Goal: Task Accomplishment & Management: Manage account settings

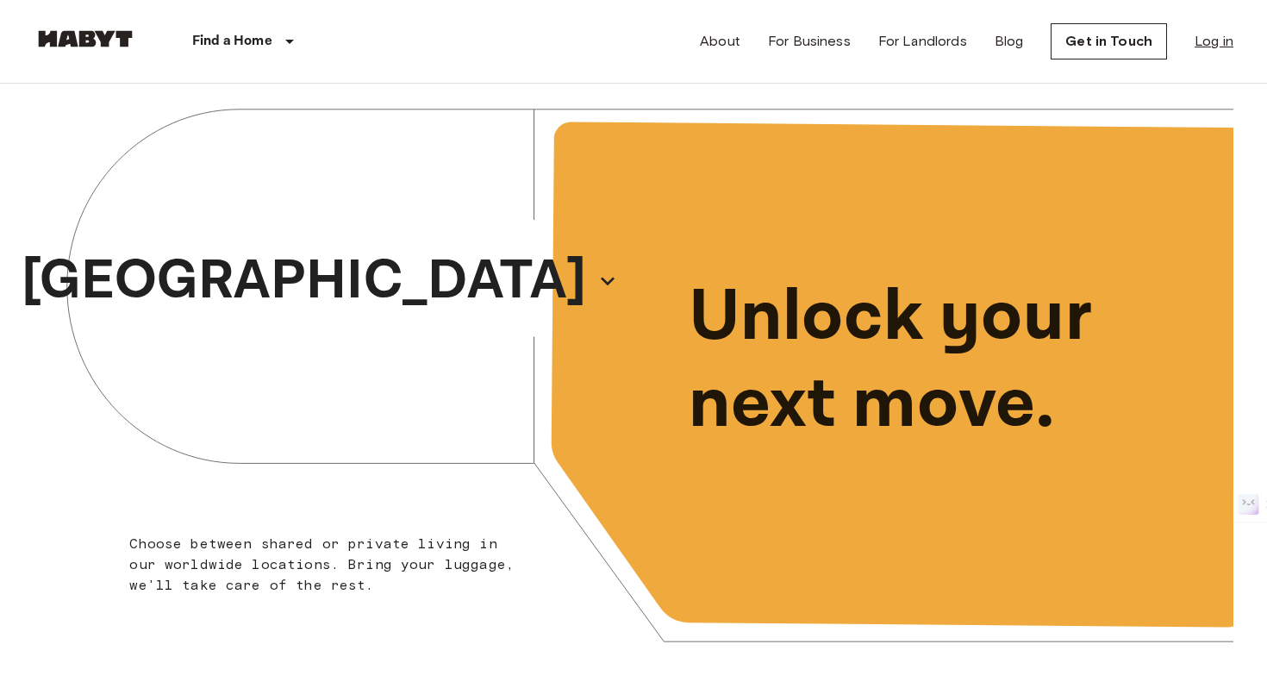
click at [1223, 32] on link "Log in" at bounding box center [1213, 41] width 39 height 21
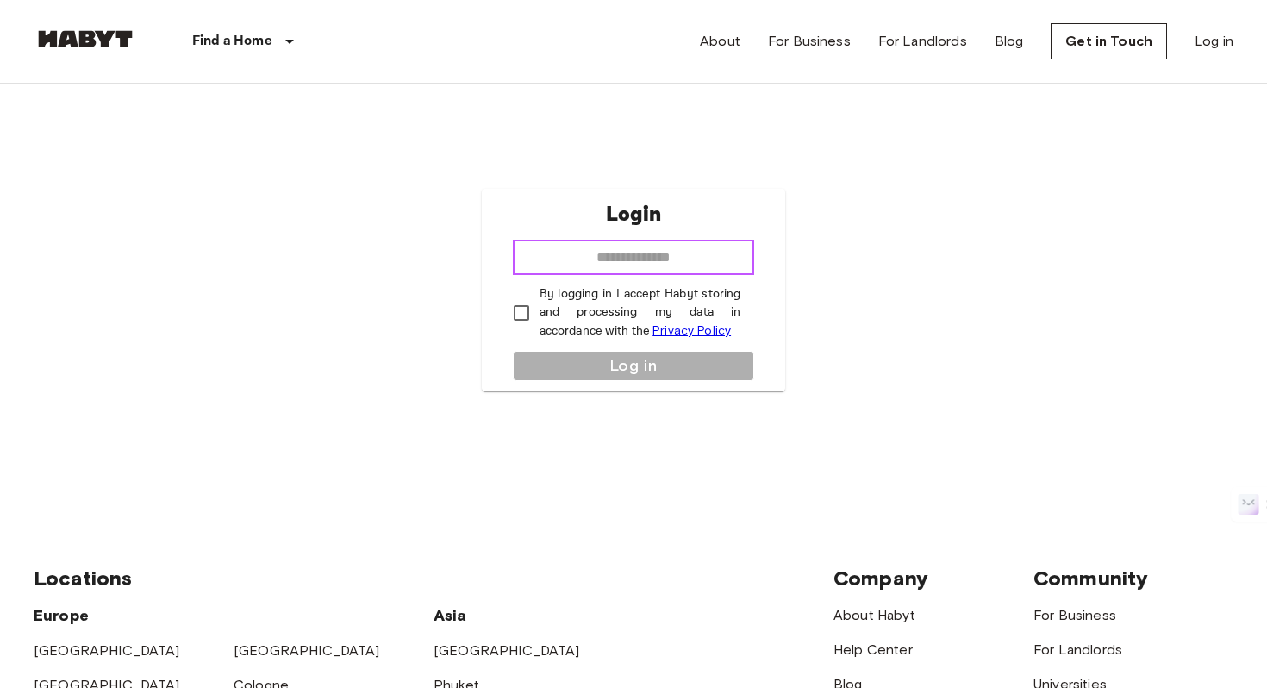
click at [621, 248] on input "email" at bounding box center [634, 257] width 242 height 34
type input "**********"
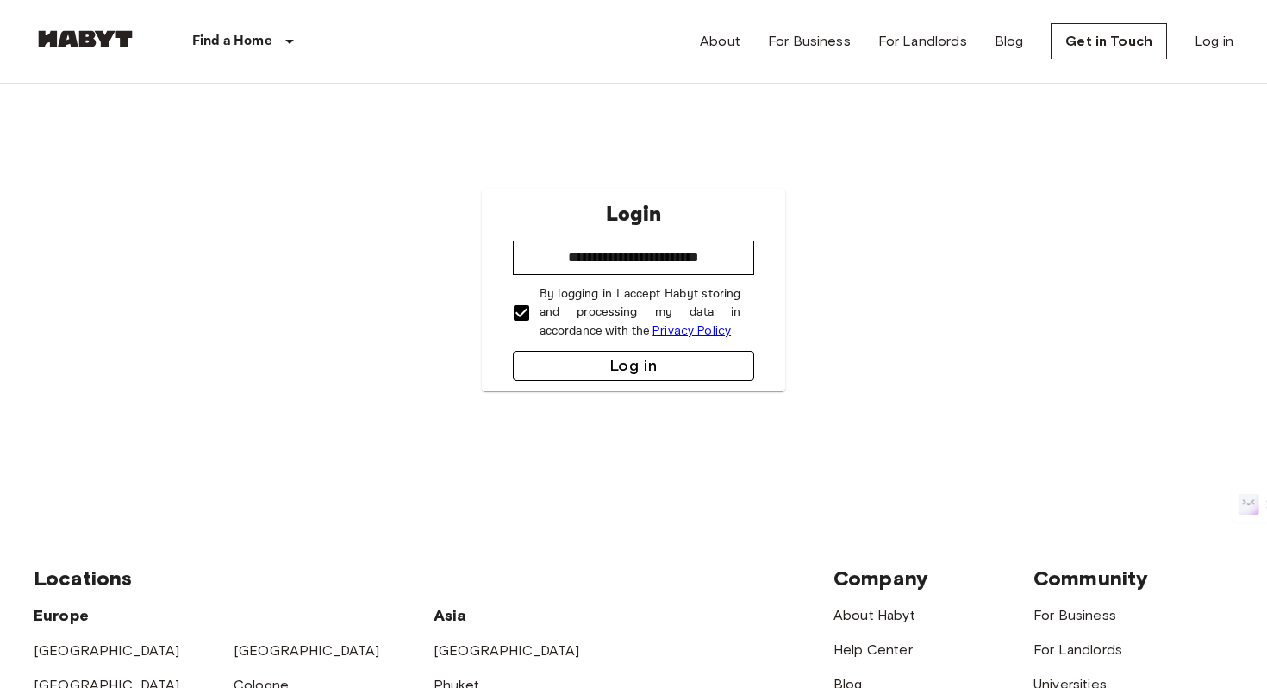
click at [576, 377] on button "Log in" at bounding box center [634, 366] width 242 height 30
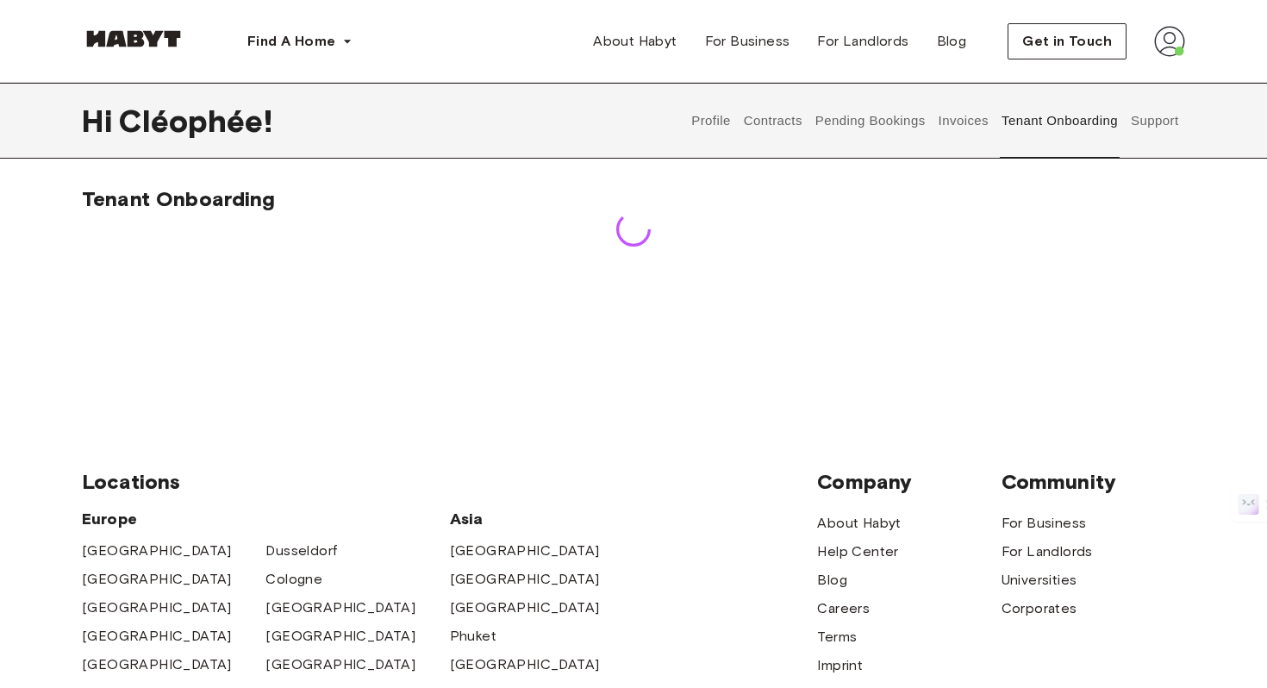
click at [1165, 118] on button "Support" at bounding box center [1154, 121] width 53 height 76
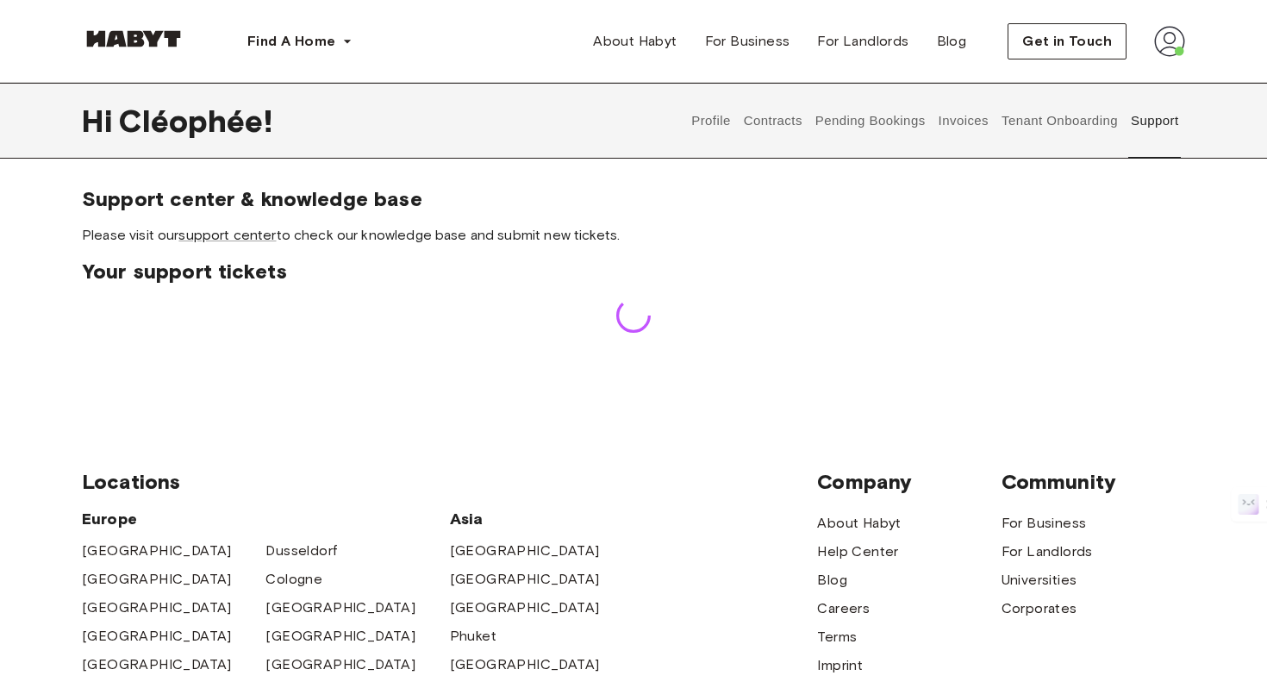
click at [1050, 118] on button "Tenant Onboarding" at bounding box center [1059, 121] width 121 height 76
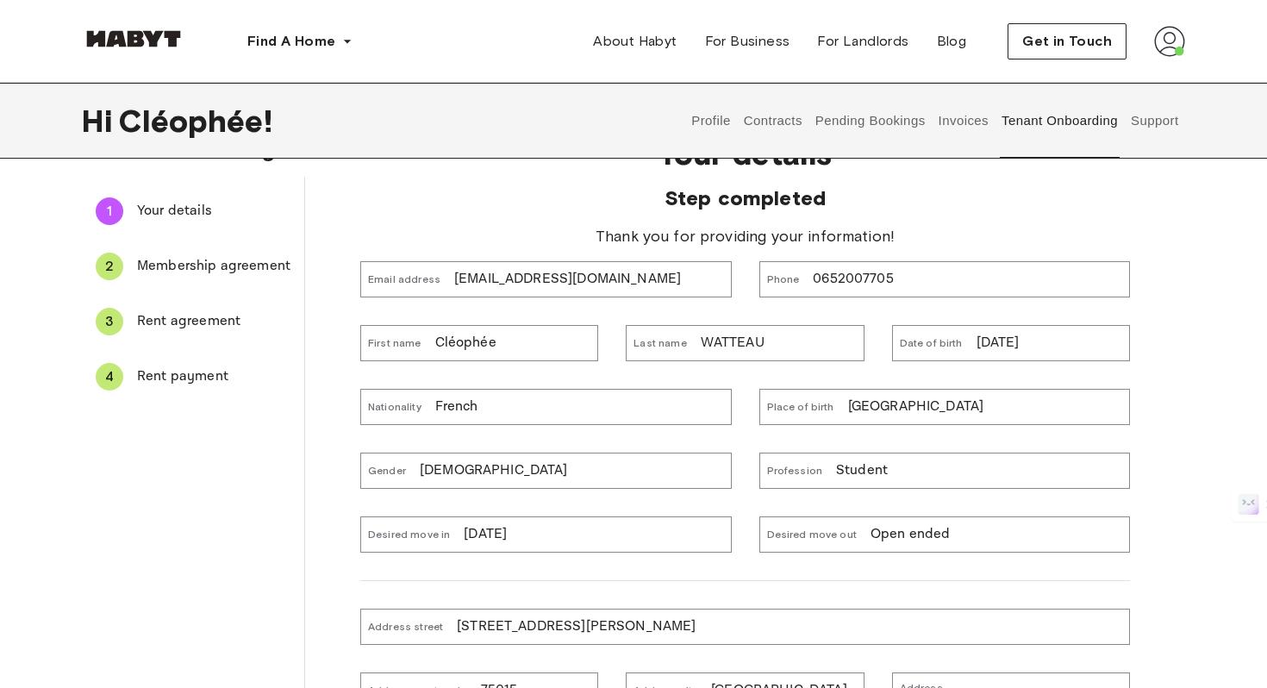
scroll to position [70, 0]
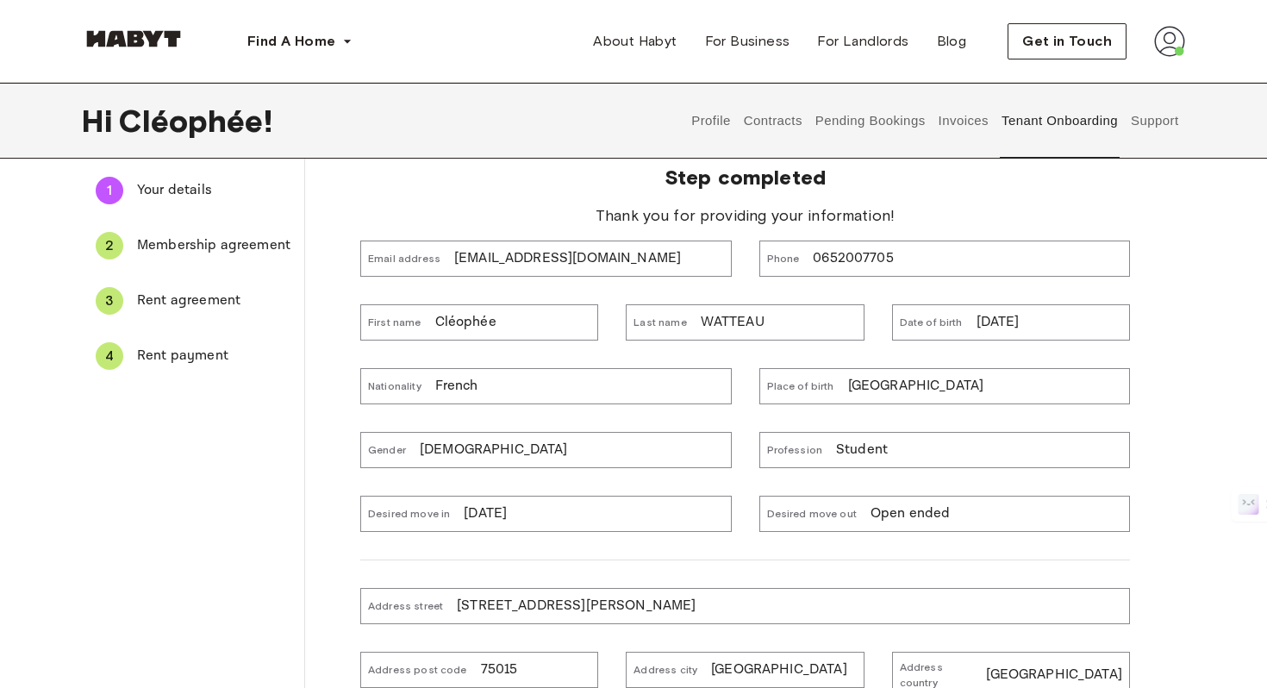
click at [181, 362] on span "Rent payment" at bounding box center [213, 356] width 153 height 21
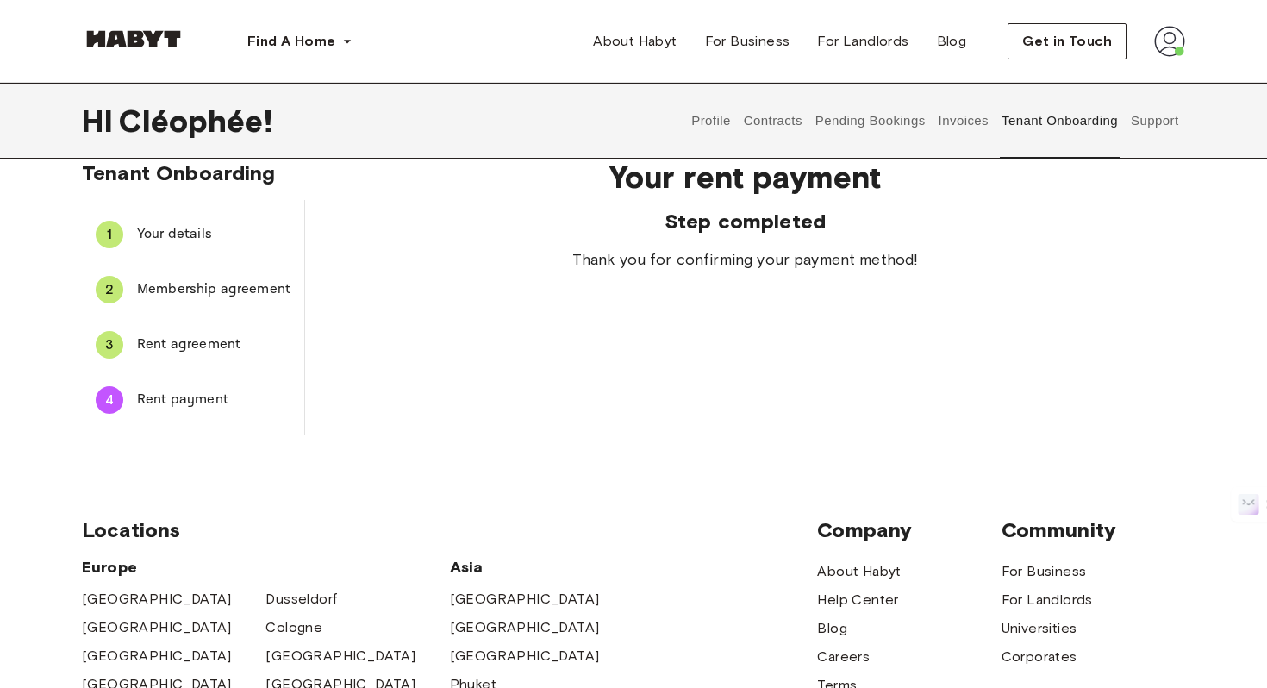
scroll to position [5, 0]
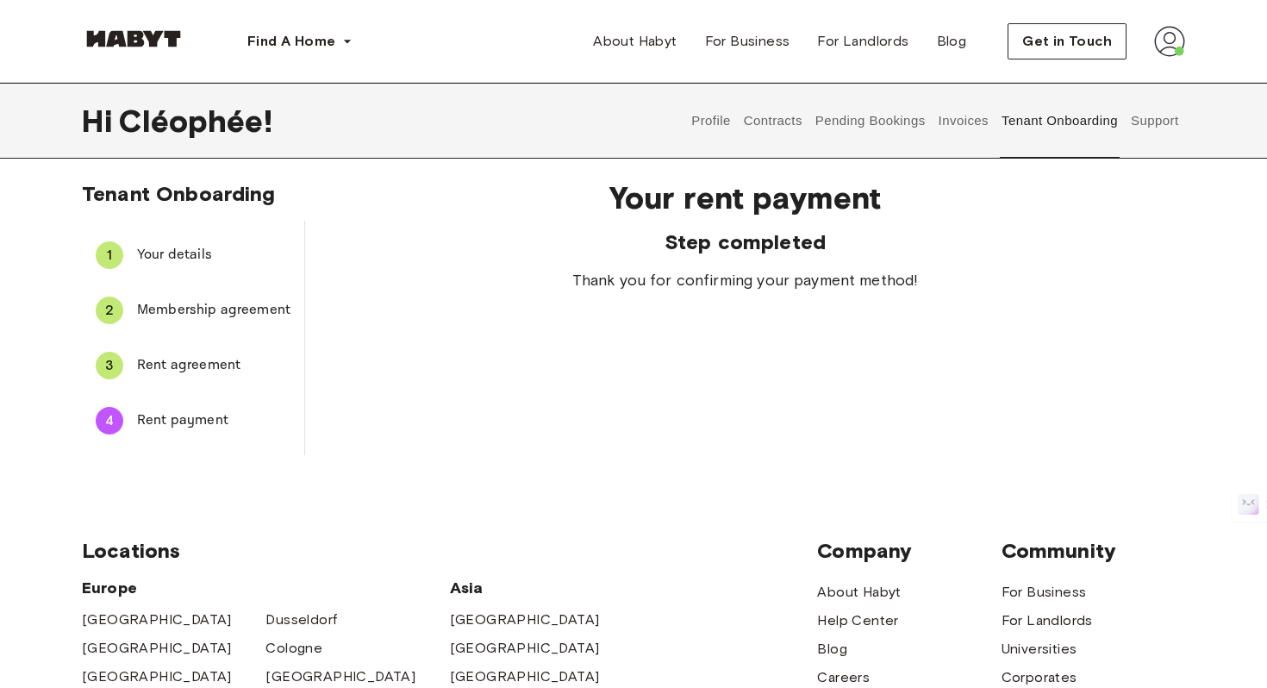
click at [183, 374] on span "Rent agreement" at bounding box center [213, 365] width 153 height 21
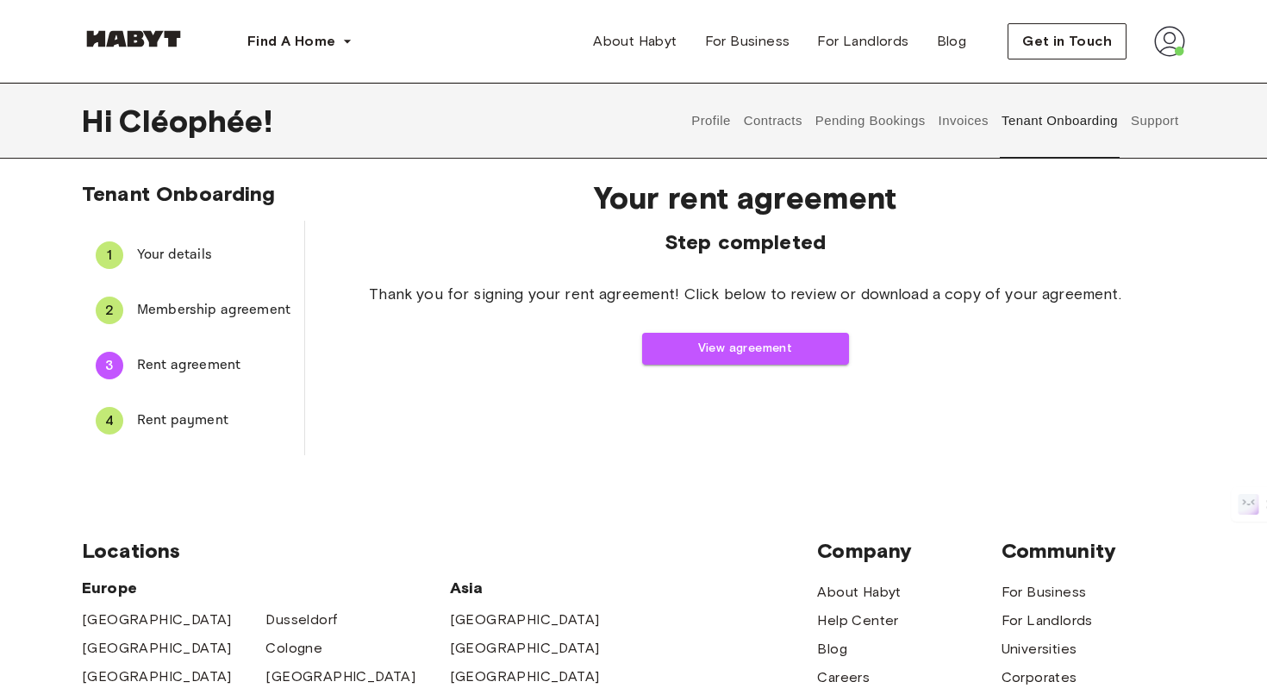
click at [201, 314] on span "Membership agreement" at bounding box center [213, 310] width 153 height 21
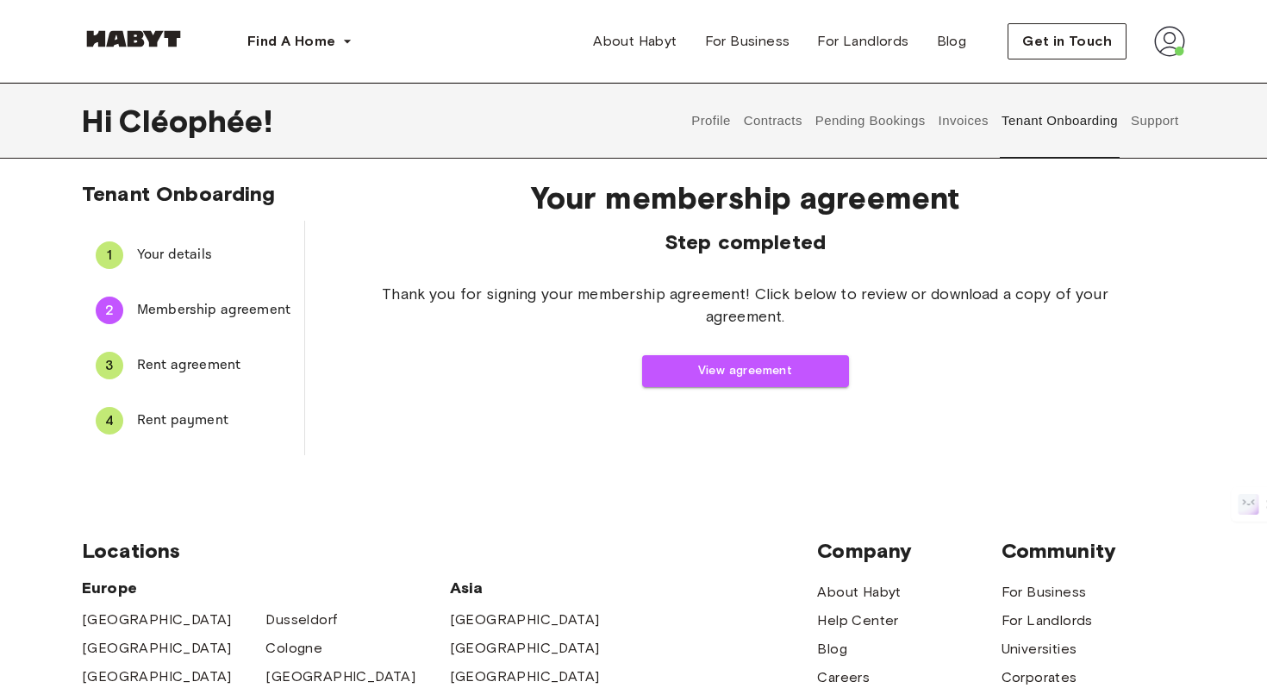
click at [191, 258] on span "Your details" at bounding box center [213, 255] width 153 height 21
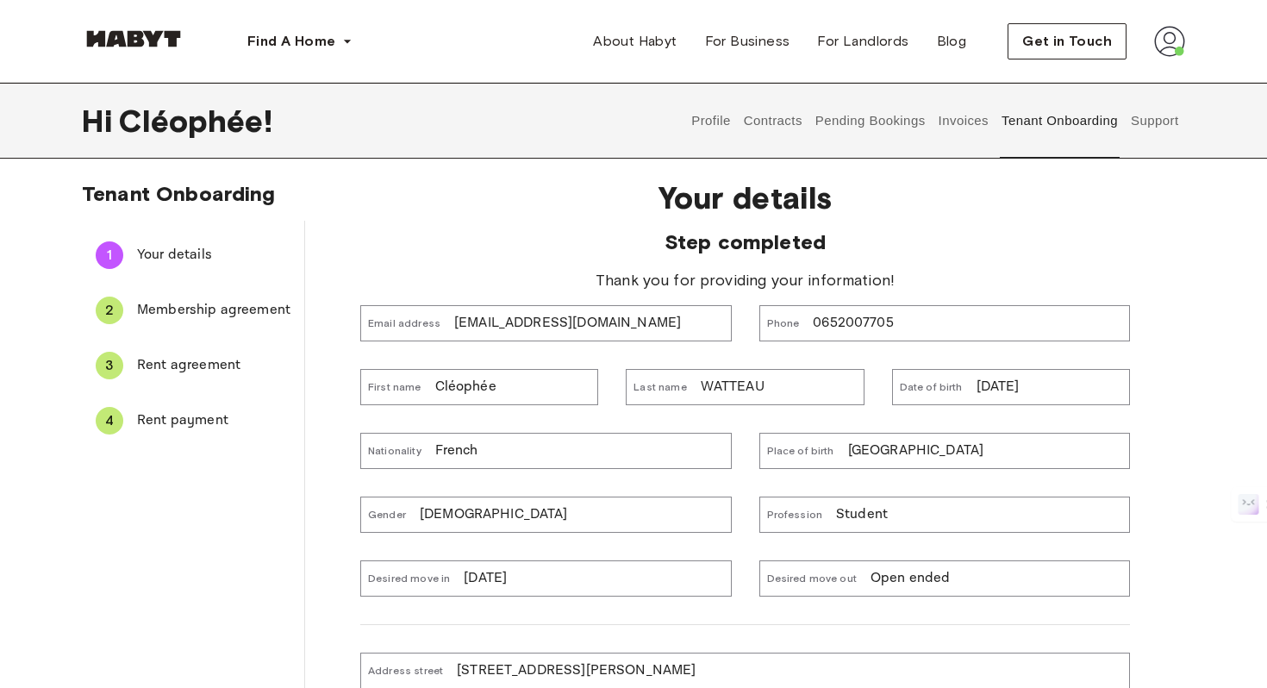
click at [191, 414] on span "Rent payment" at bounding box center [213, 420] width 153 height 21
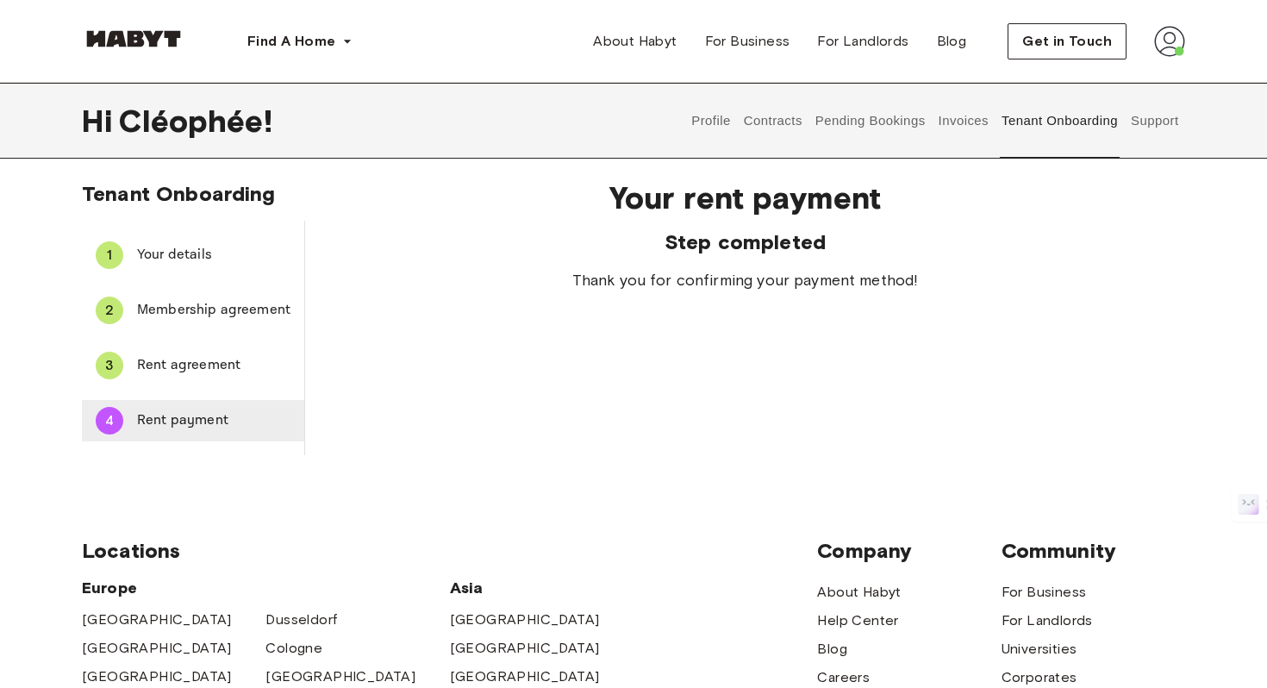
scroll to position [0, 0]
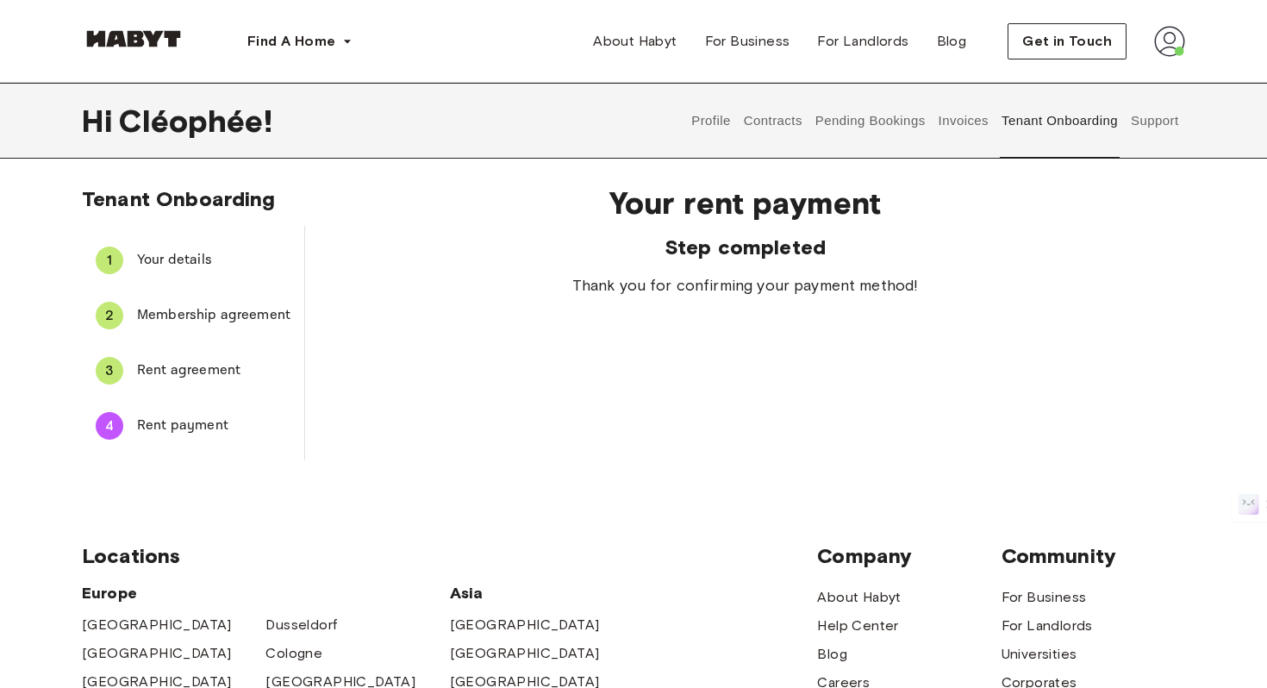
click at [850, 115] on button "Pending Bookings" at bounding box center [870, 121] width 115 height 76
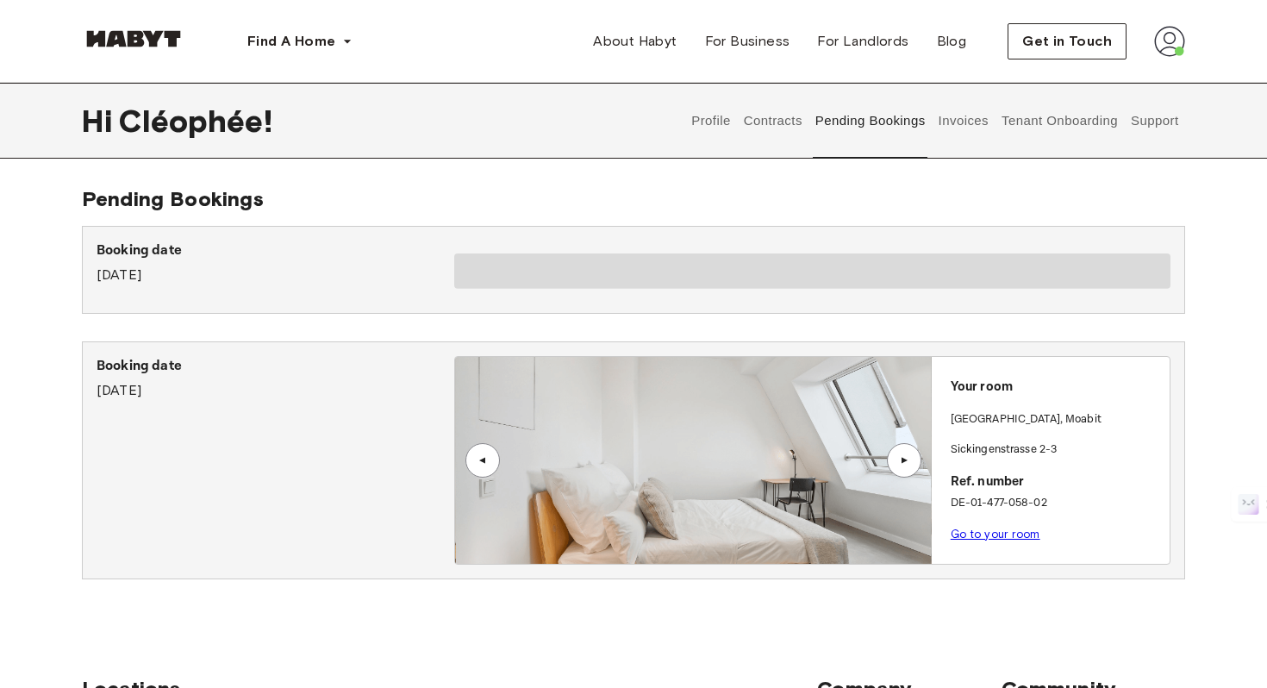
click at [969, 140] on button "Invoices" at bounding box center [963, 121] width 54 height 76
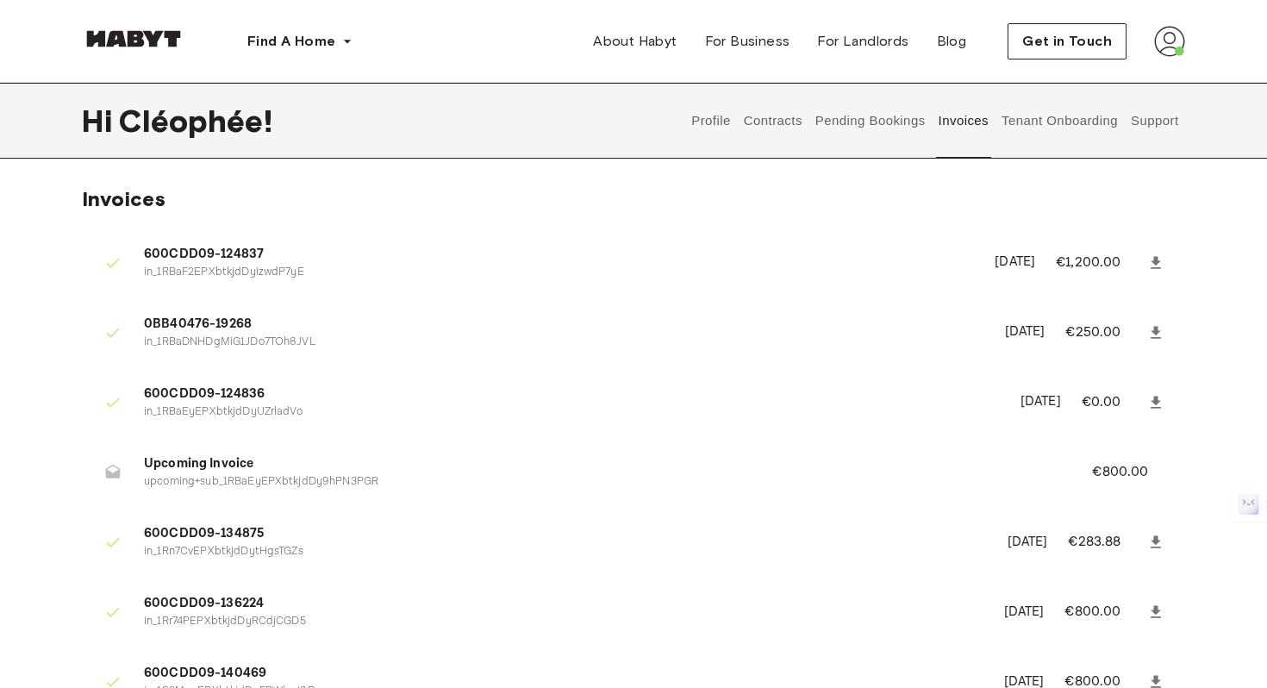
click at [788, 128] on button "Contracts" at bounding box center [772, 121] width 63 height 76
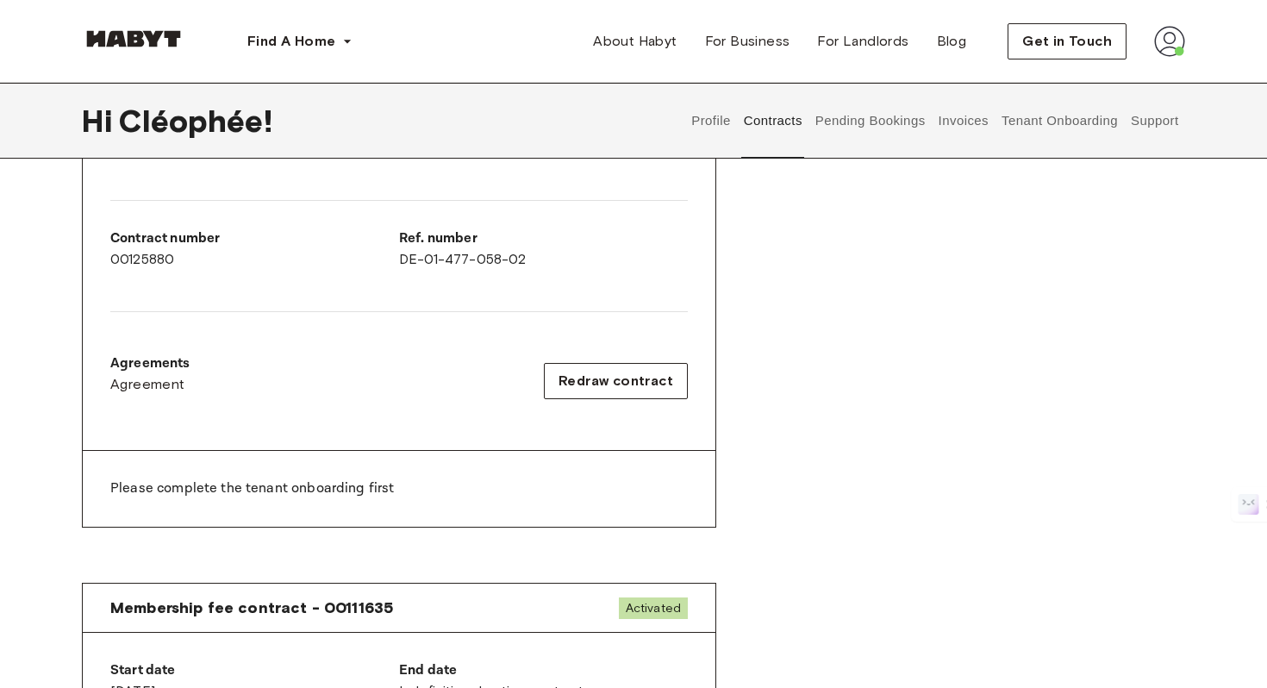
scroll to position [1254, 0]
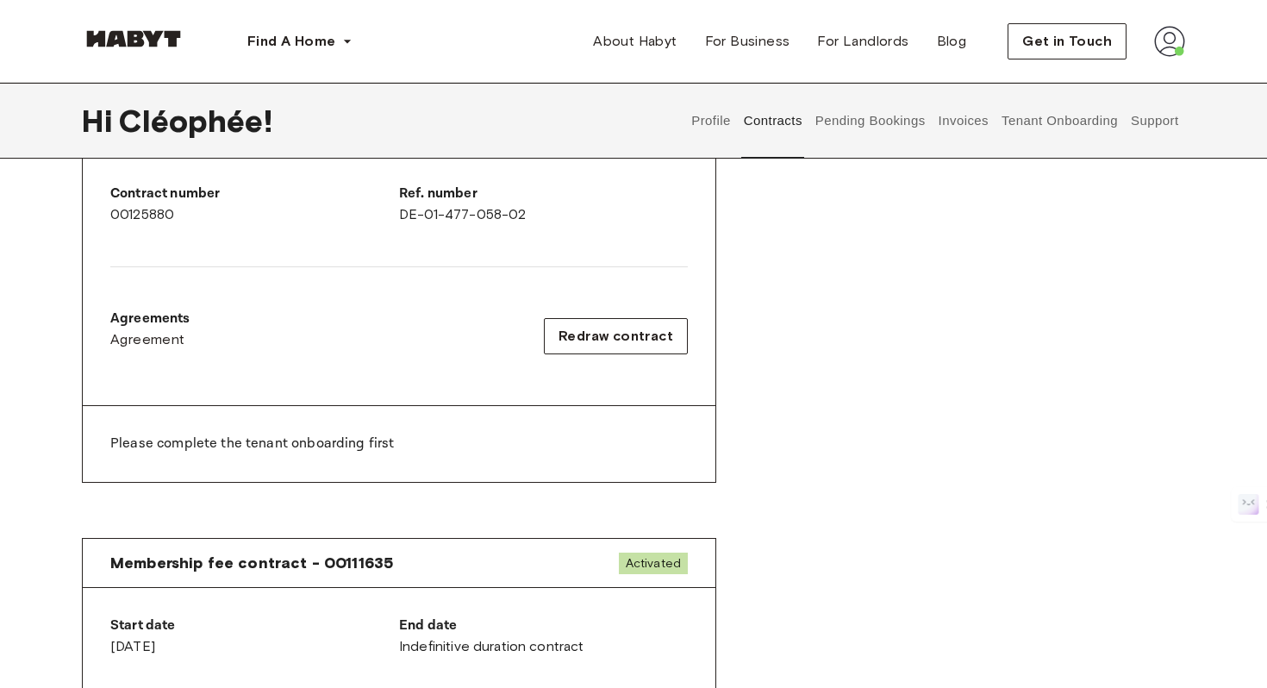
click at [492, 477] on div "Please complete the tenant onboarding first" at bounding box center [399, 444] width 632 height 76
click at [395, 443] on p "Please complete the tenant onboarding first" at bounding box center [398, 443] width 577 height 21
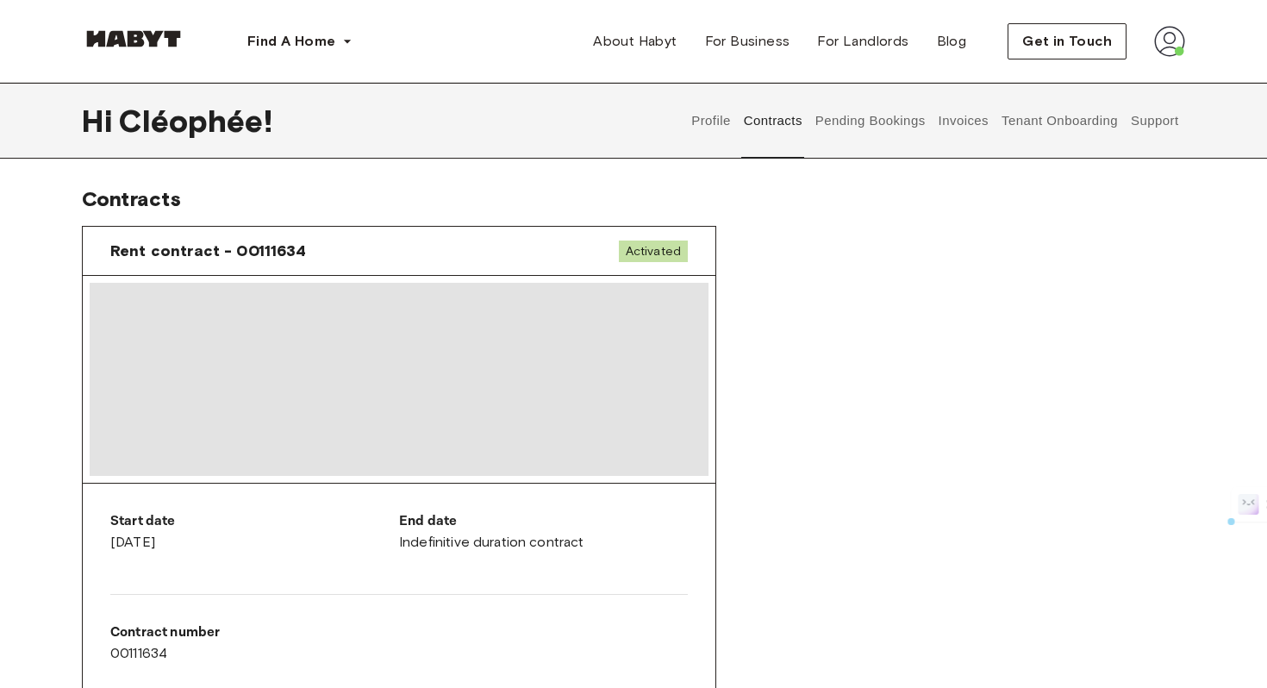
scroll to position [364, 0]
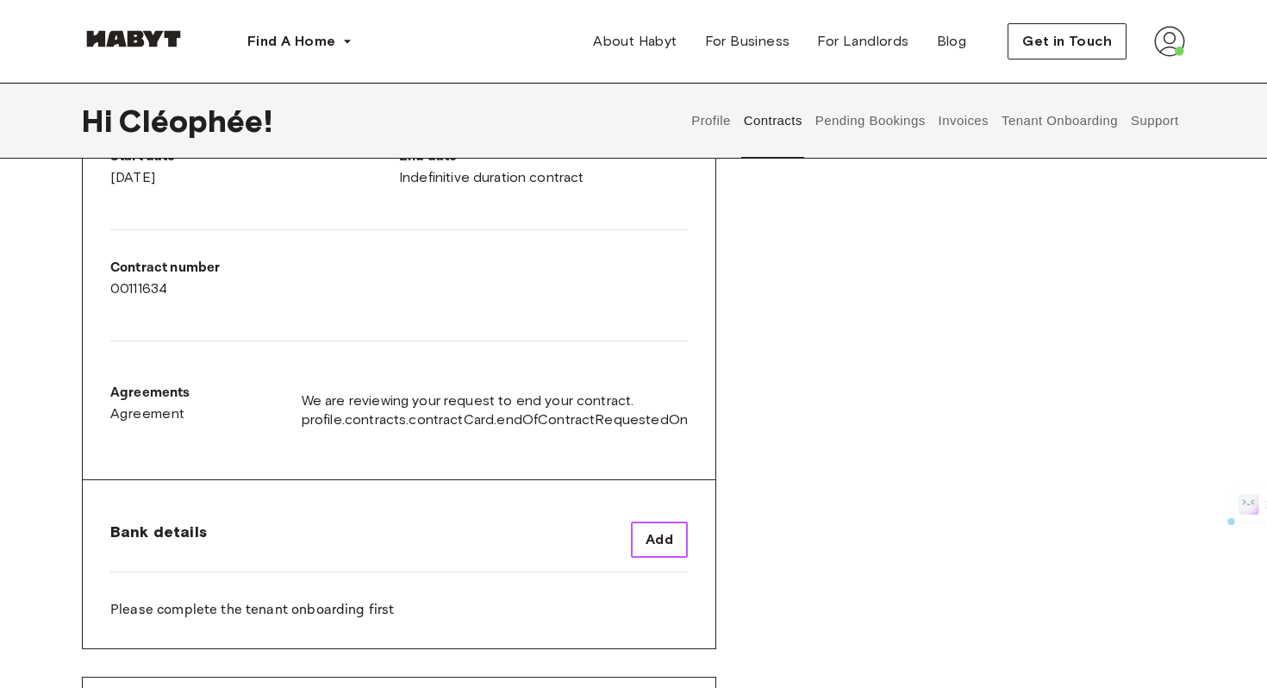
click at [662, 534] on span "Add" at bounding box center [659, 539] width 28 height 21
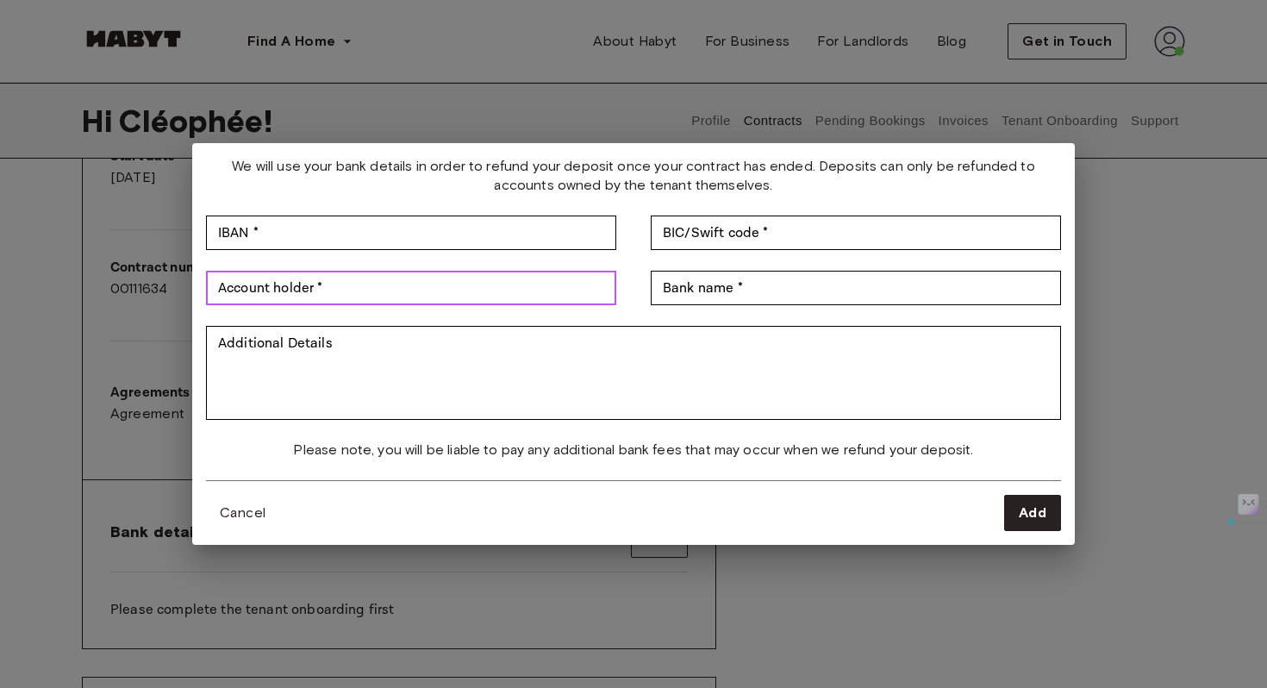
click at [502, 283] on input "Account holder *" at bounding box center [411, 288] width 410 height 34
type input "*"
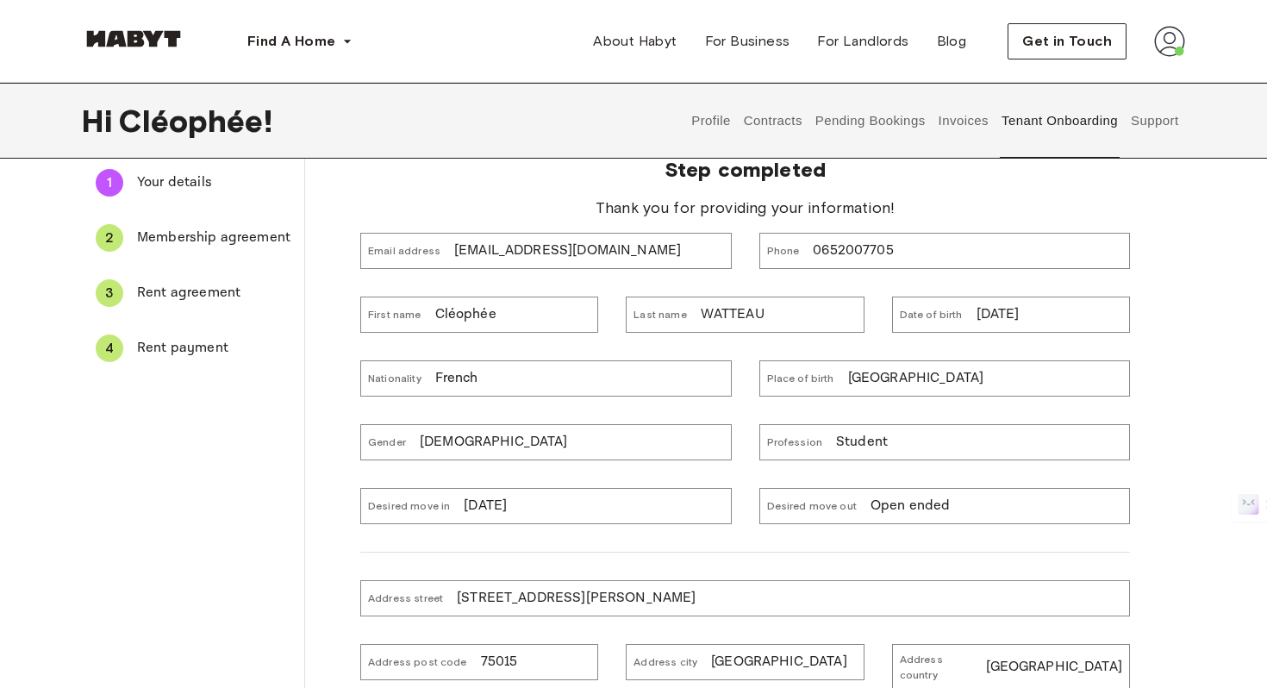
scroll to position [78, 0]
click at [201, 240] on span "Membership agreement" at bounding box center [213, 237] width 153 height 21
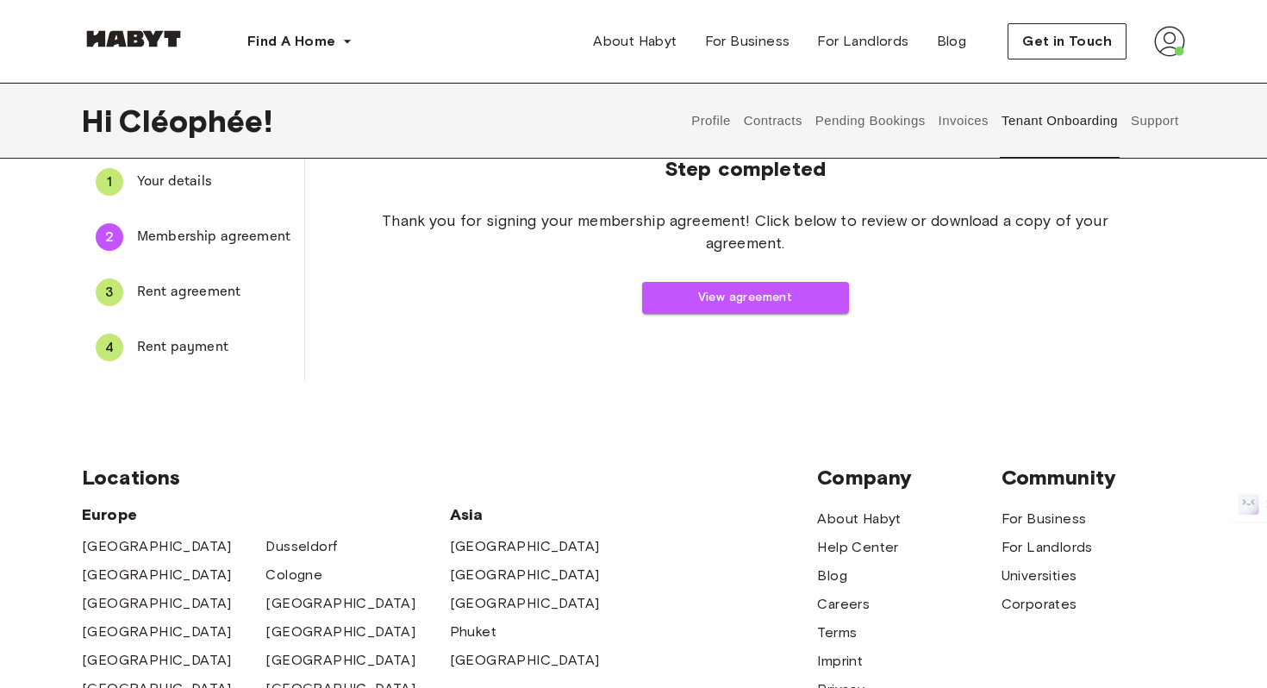
click at [216, 272] on div "3 Rent agreement" at bounding box center [193, 291] width 222 height 41
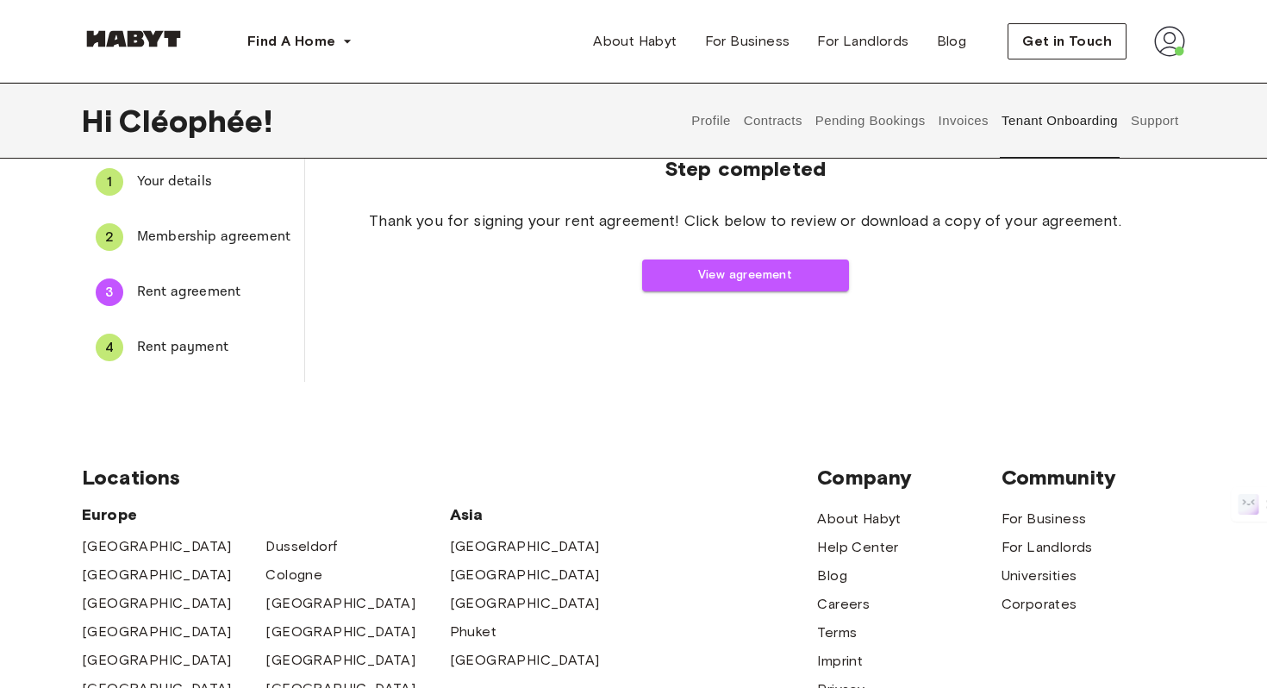
click at [209, 339] on span "Rent payment" at bounding box center [213, 347] width 153 height 21
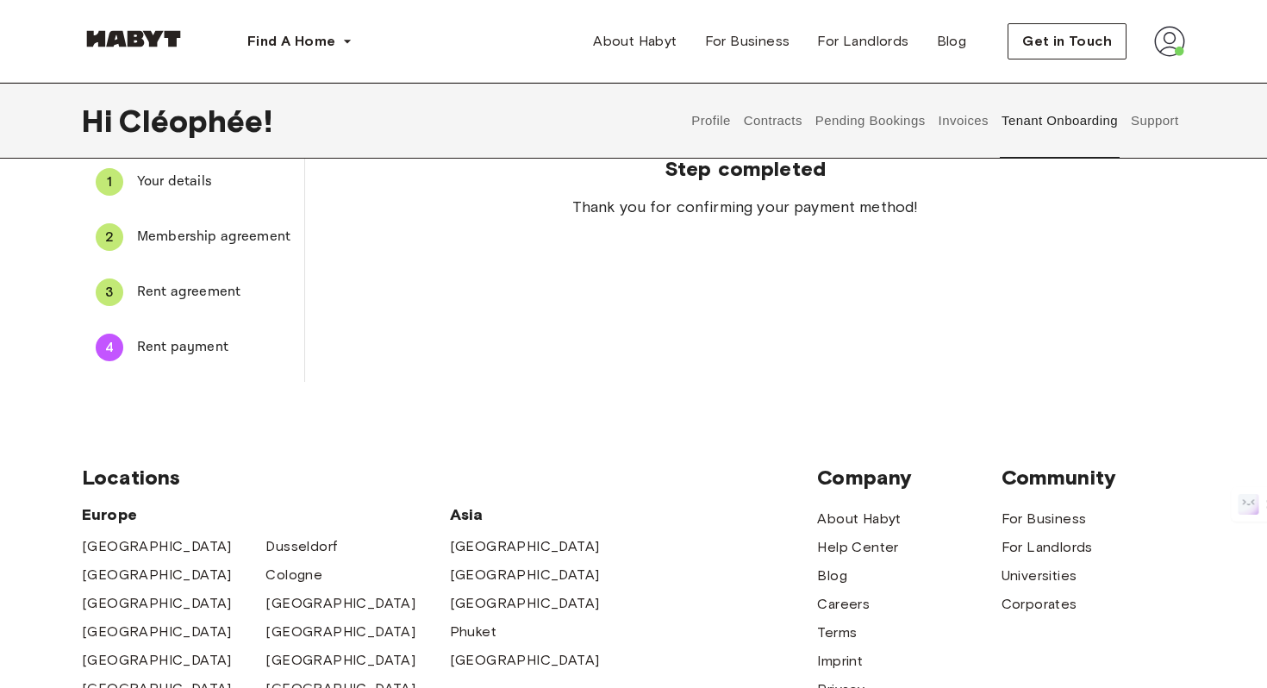
click at [227, 188] on span "Your details" at bounding box center [213, 181] width 153 height 21
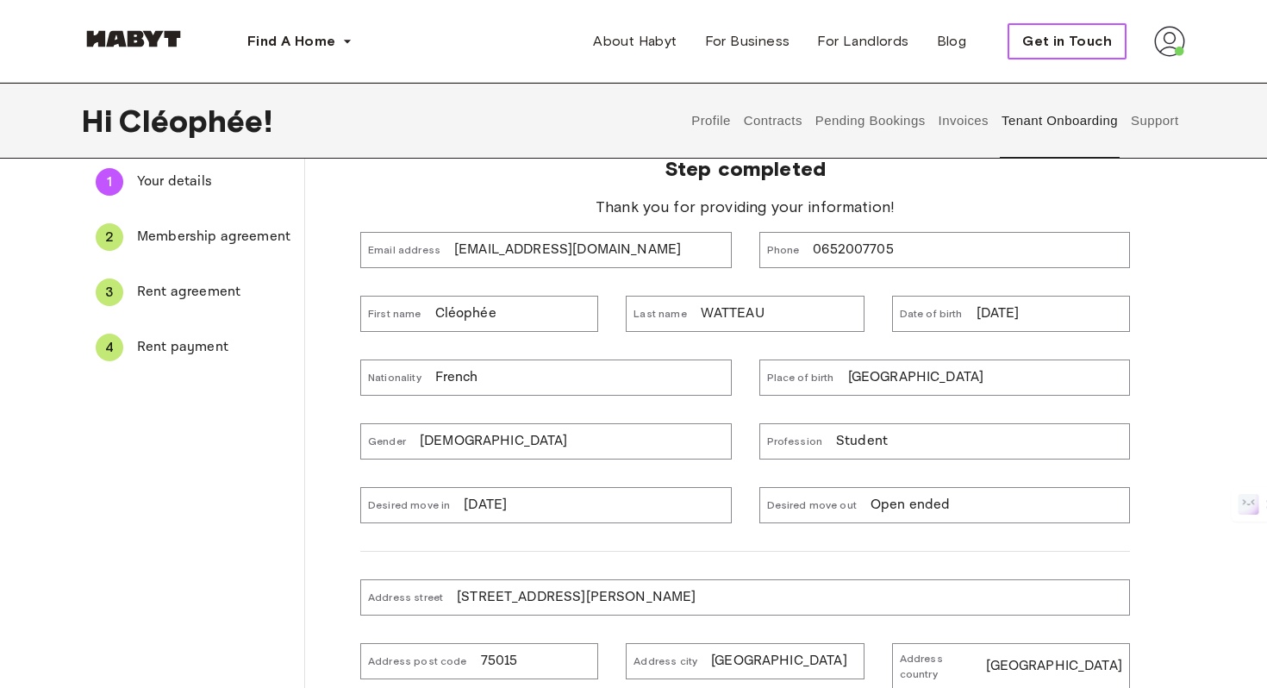
click at [1059, 47] on span "Get in Touch" at bounding box center [1067, 41] width 90 height 21
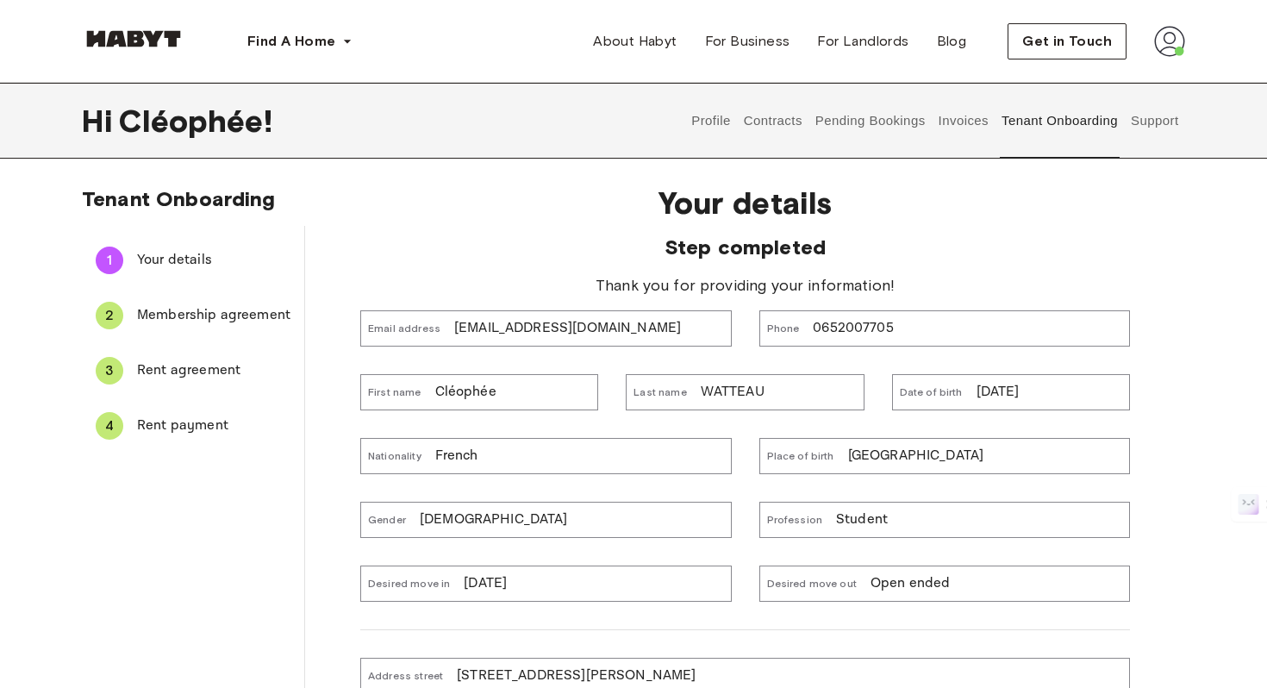
click at [214, 417] on span "Rent payment" at bounding box center [213, 425] width 153 height 21
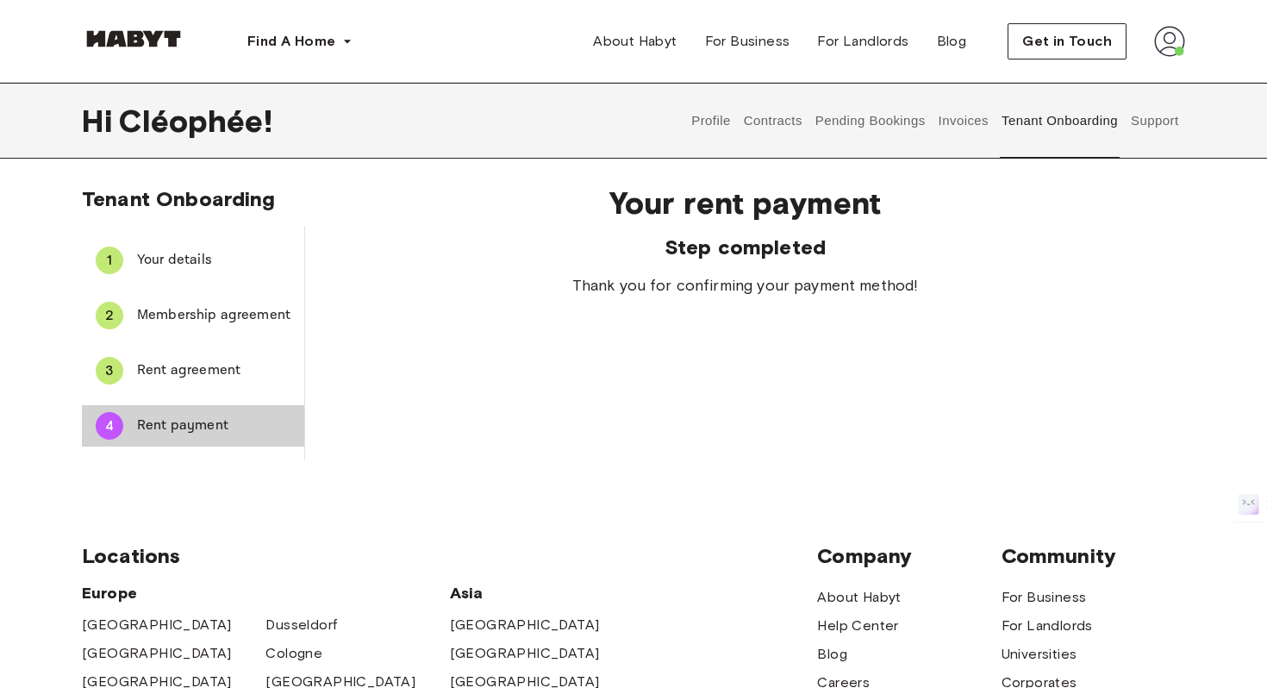
click at [166, 257] on span "Your details" at bounding box center [213, 260] width 153 height 21
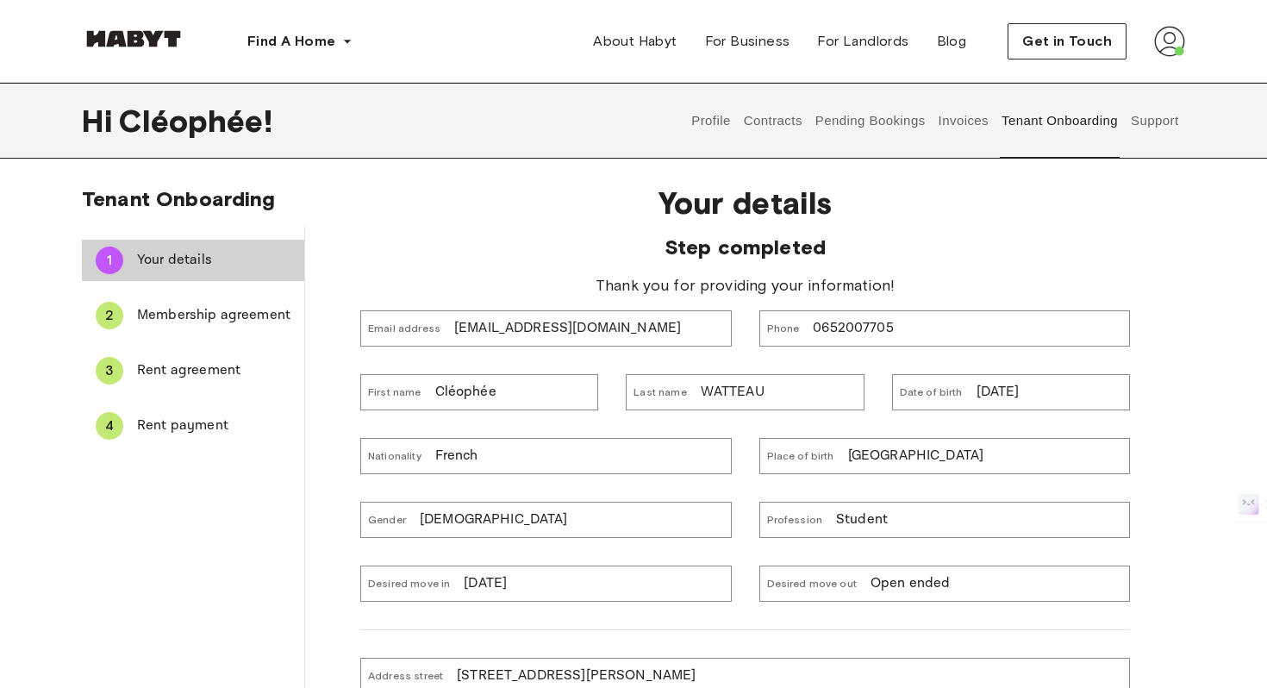
click at [200, 314] on span "Membership agreement" at bounding box center [213, 315] width 153 height 21
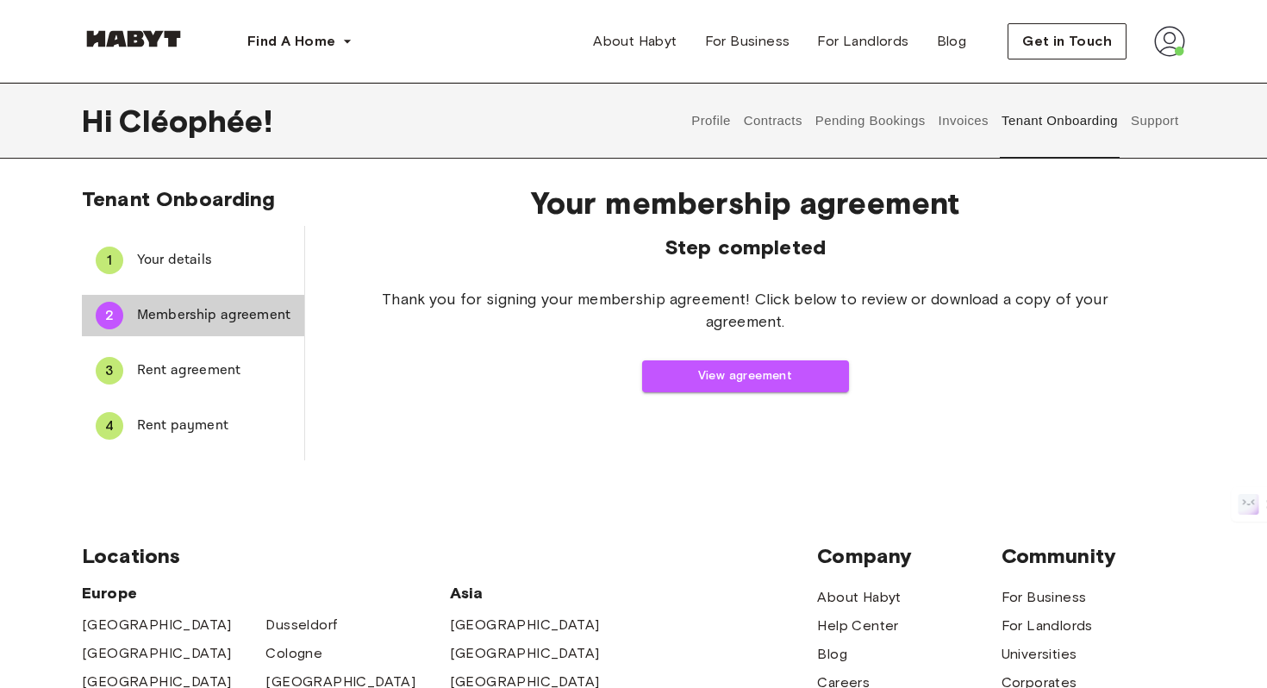
click at [237, 379] on span "Rent agreement" at bounding box center [213, 370] width 153 height 21
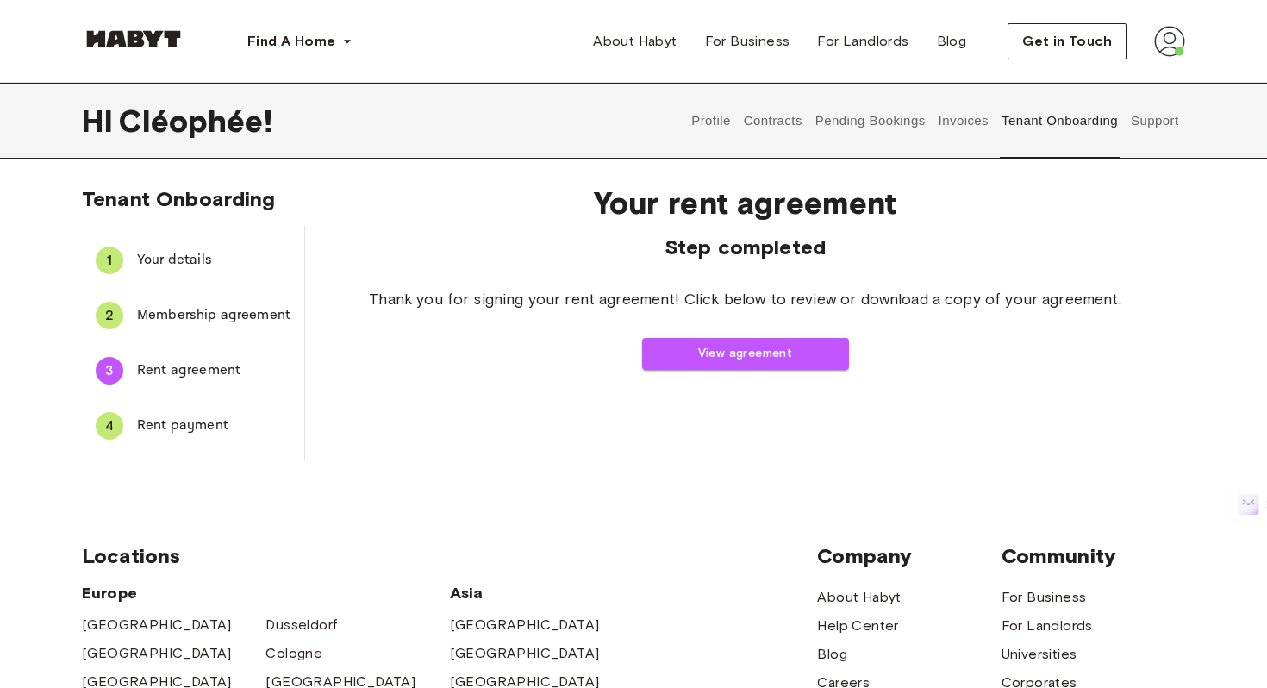
click at [246, 416] on span "Rent payment" at bounding box center [213, 425] width 153 height 21
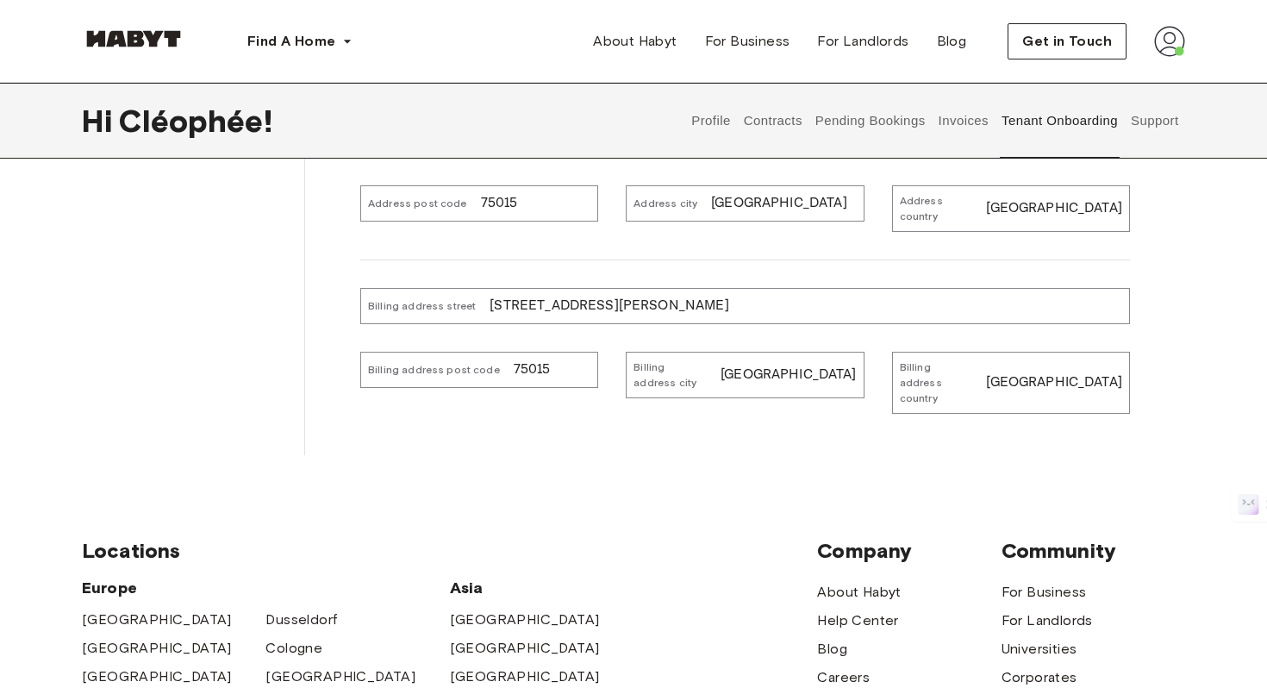
scroll to position [537, 0]
click at [849, 122] on button "Pending Bookings" at bounding box center [870, 121] width 115 height 76
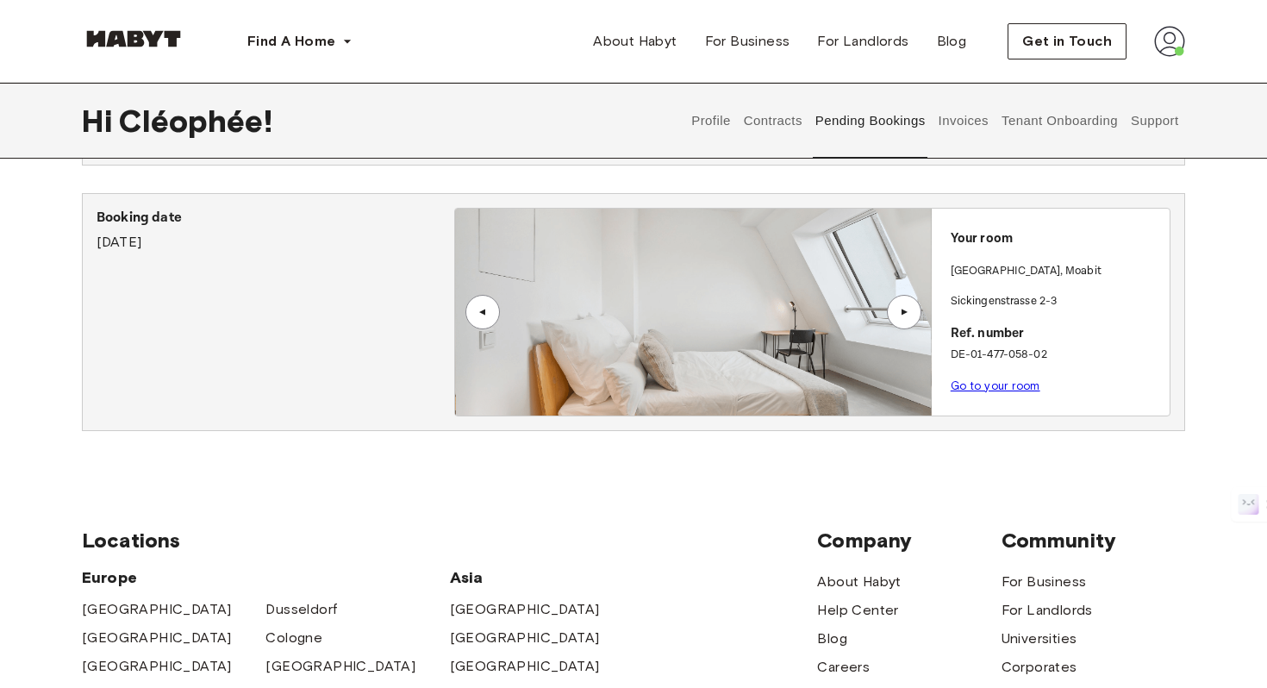
scroll to position [149, 0]
click at [918, 258] on img at bounding box center [693, 311] width 476 height 207
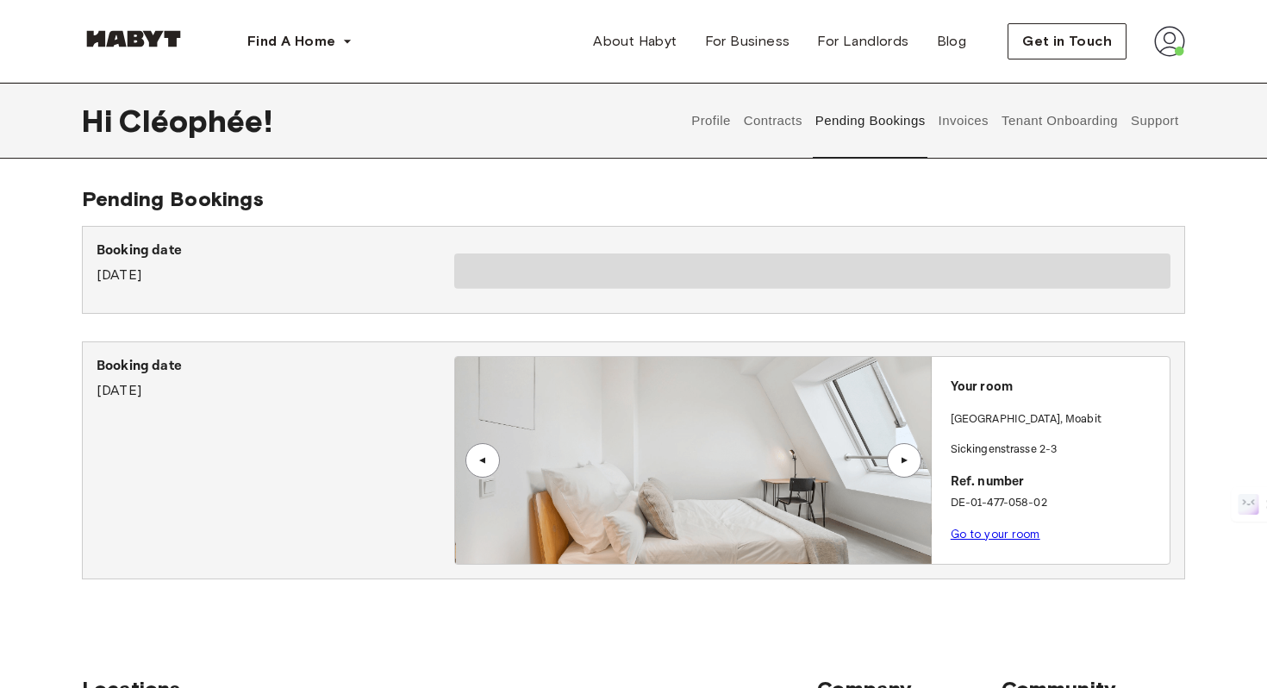
click at [696, 255] on span at bounding box center [812, 270] width 716 height 35
click at [980, 129] on button "Invoices" at bounding box center [963, 121] width 54 height 76
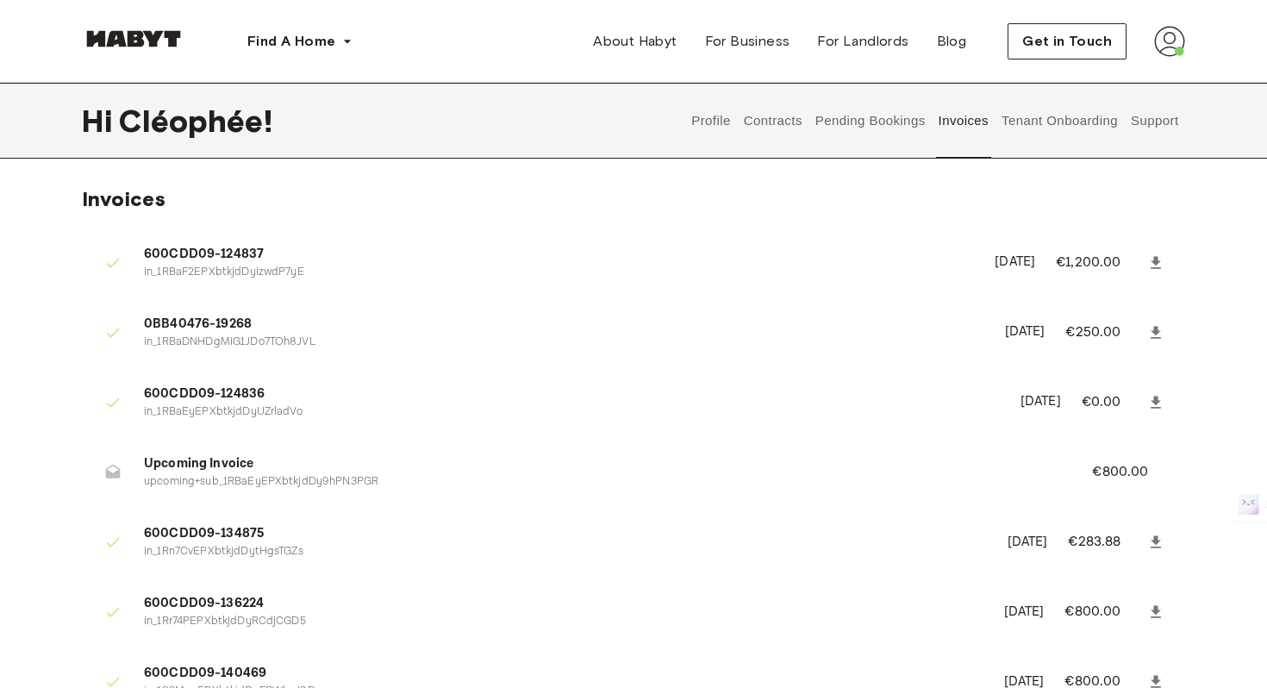
click at [768, 122] on button "Contracts" at bounding box center [772, 121] width 63 height 76
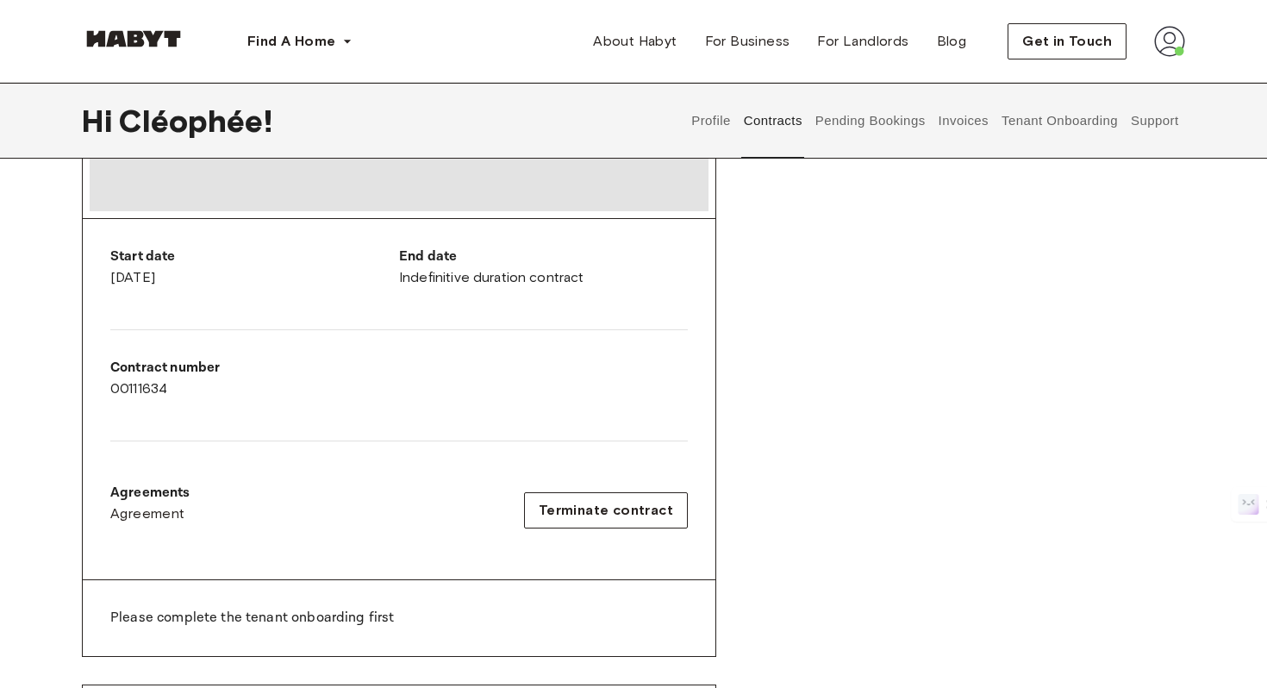
scroll to position [267, 0]
click at [656, 513] on span "Terminate contract" at bounding box center [606, 507] width 134 height 21
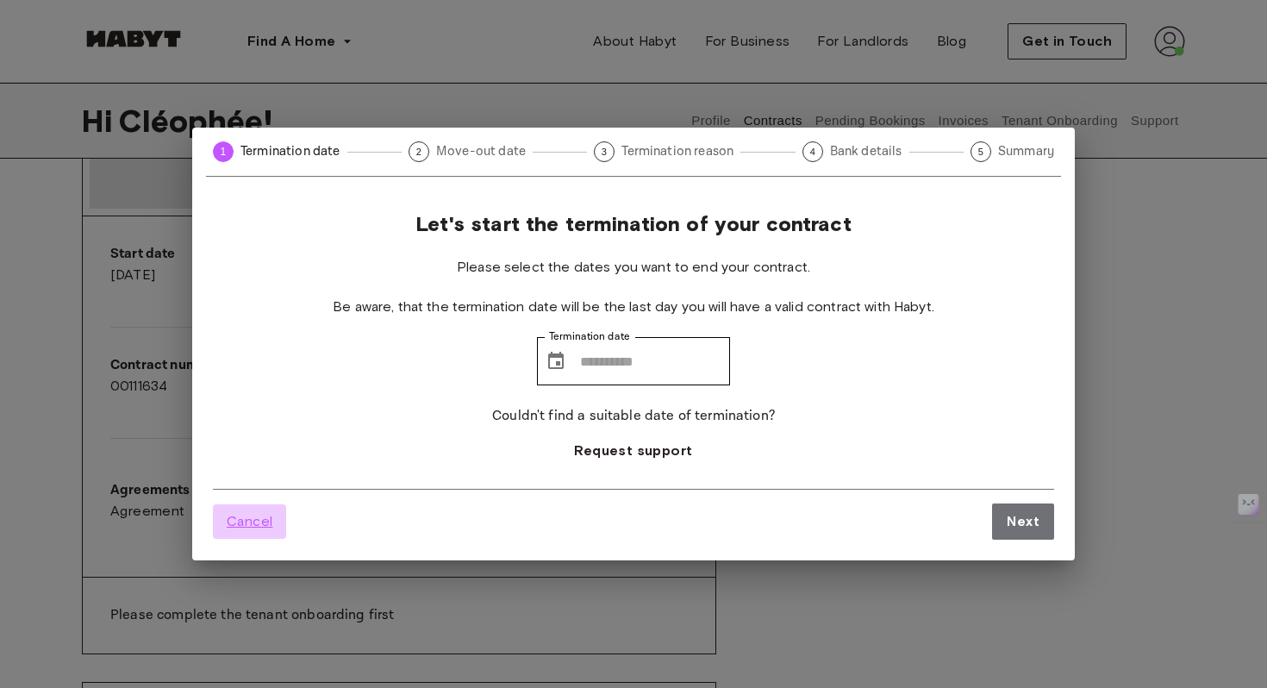
click at [245, 521] on span "Cancel" at bounding box center [250, 521] width 46 height 21
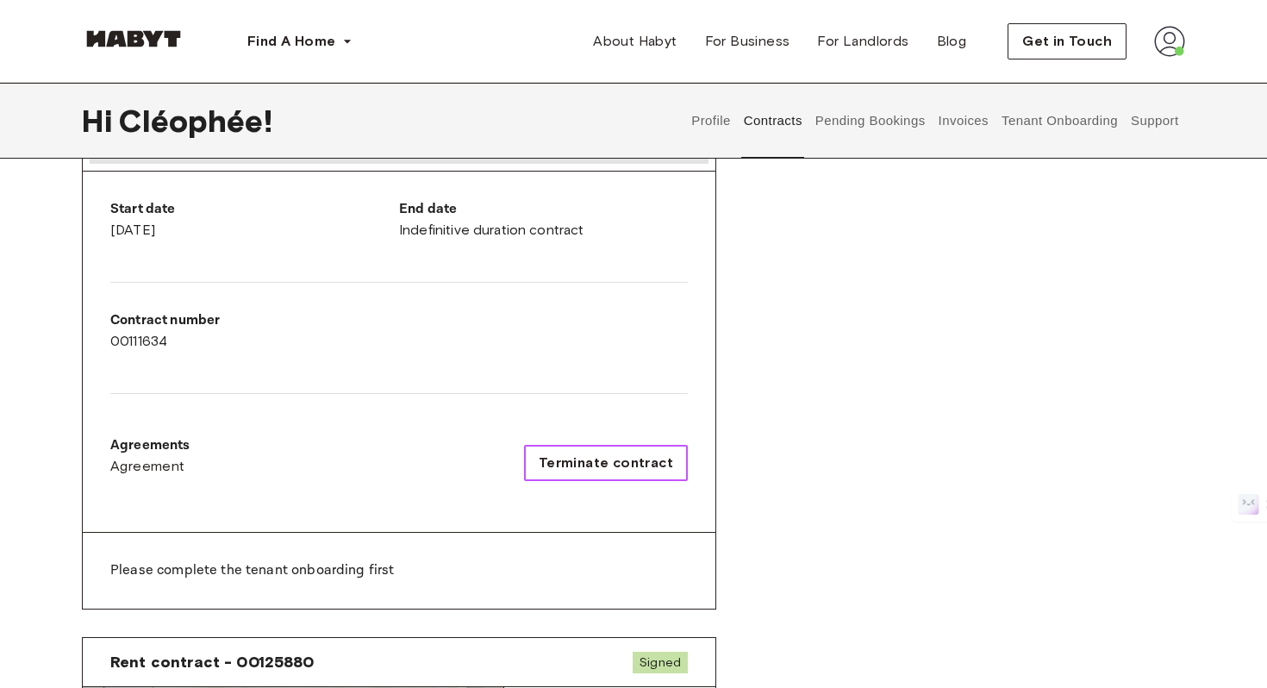
scroll to position [313, 0]
click at [624, 459] on span "Terminate contract" at bounding box center [606, 461] width 134 height 21
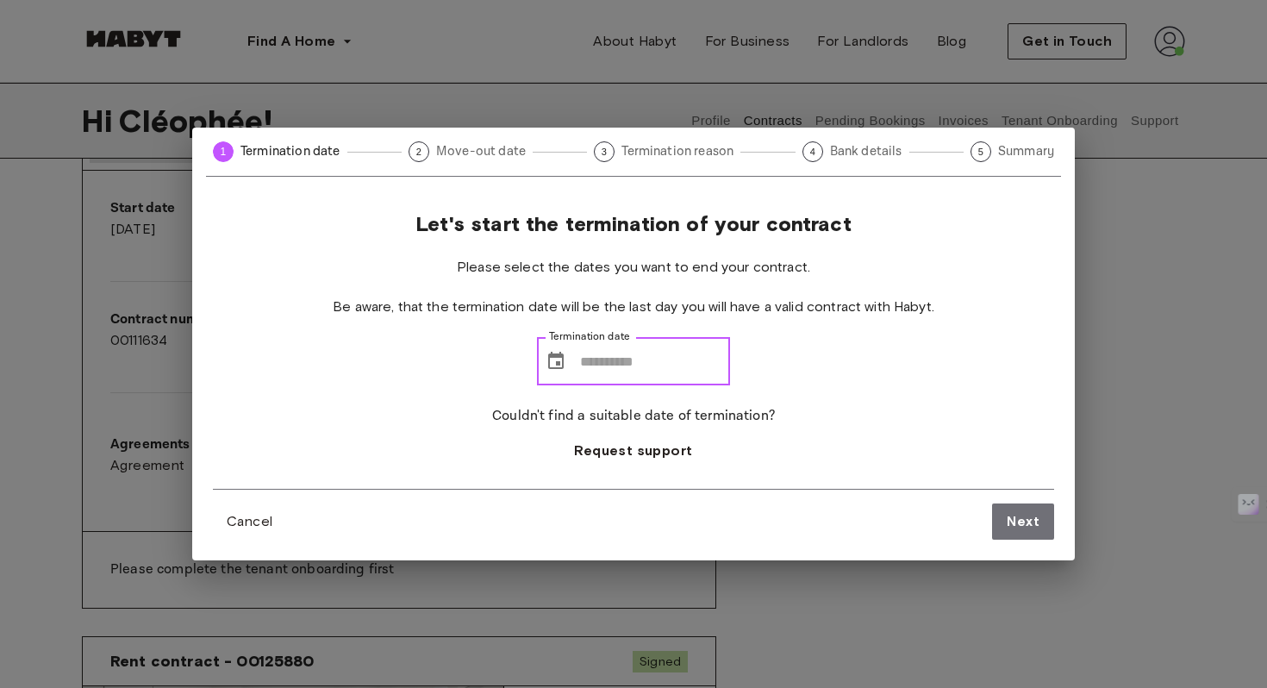
click at [592, 363] on input "Termination date" at bounding box center [655, 361] width 150 height 48
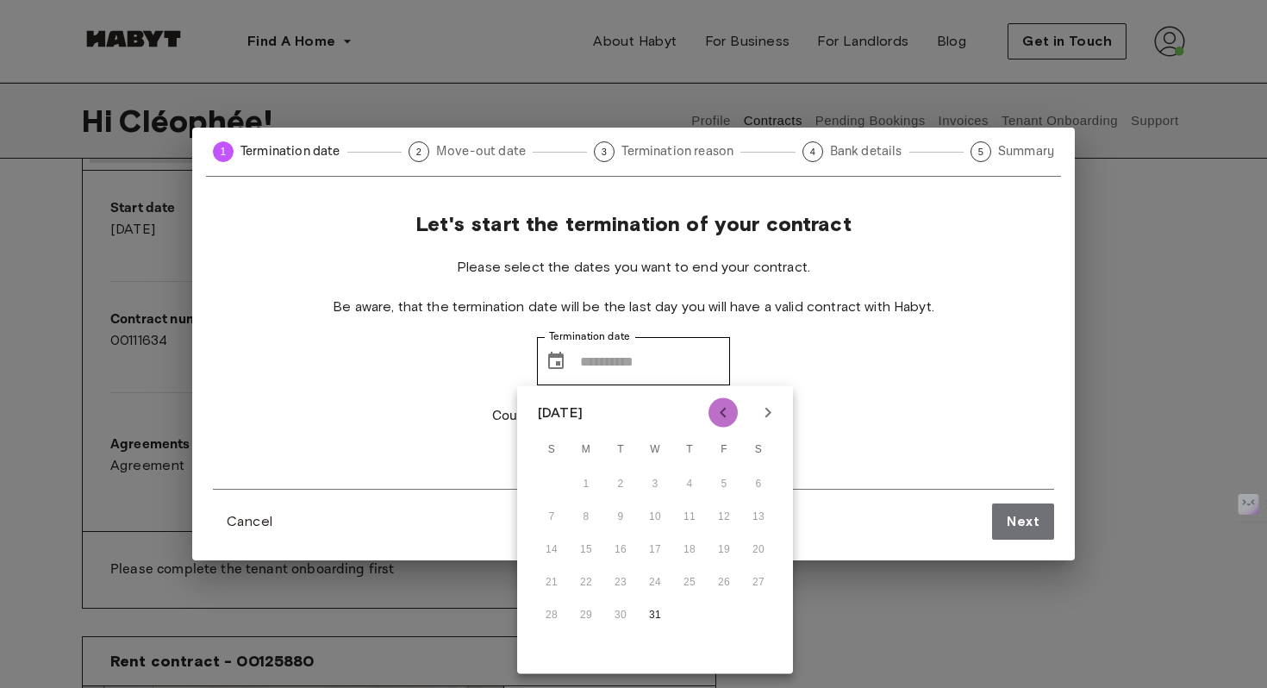
click at [732, 409] on icon "Previous month" at bounding box center [723, 412] width 21 height 21
click at [685, 515] on div "7 8 9 10 11 12 13" at bounding box center [655, 516] width 276 height 31
click at [773, 411] on icon "Next month" at bounding box center [767, 412] width 21 height 21
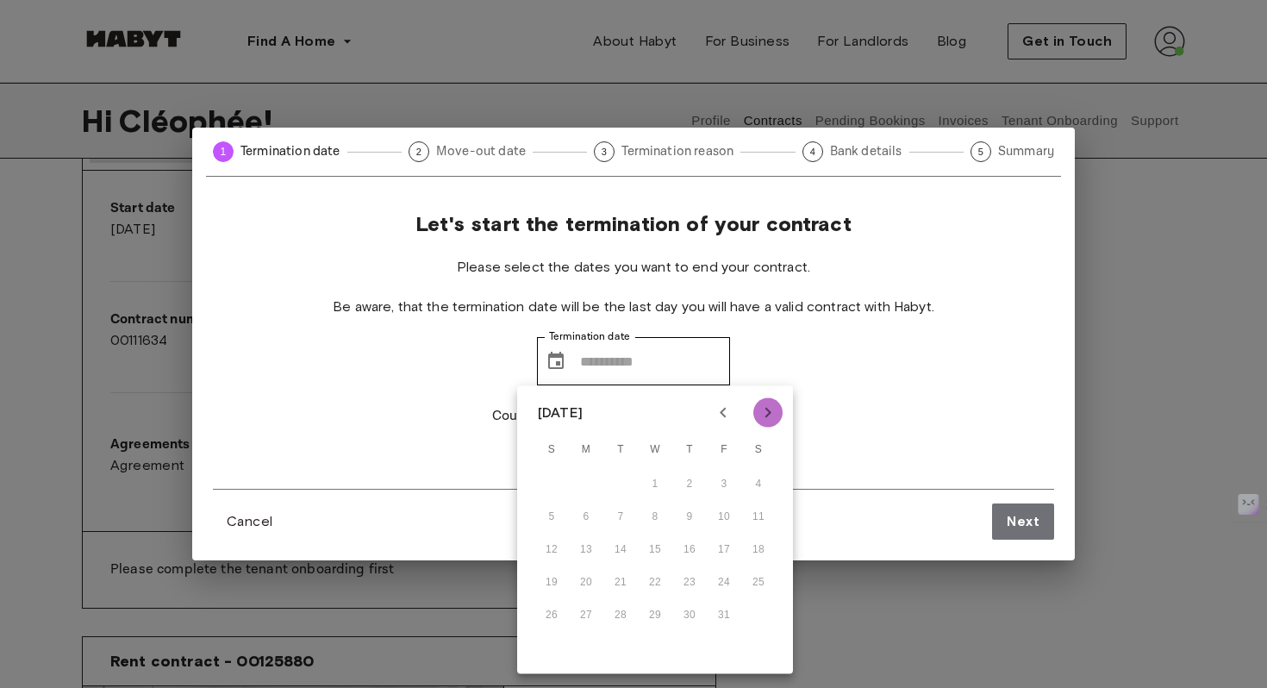
click at [773, 411] on icon "Next month" at bounding box center [767, 412] width 21 height 21
click at [737, 414] on button "Previous month" at bounding box center [722, 412] width 29 height 29
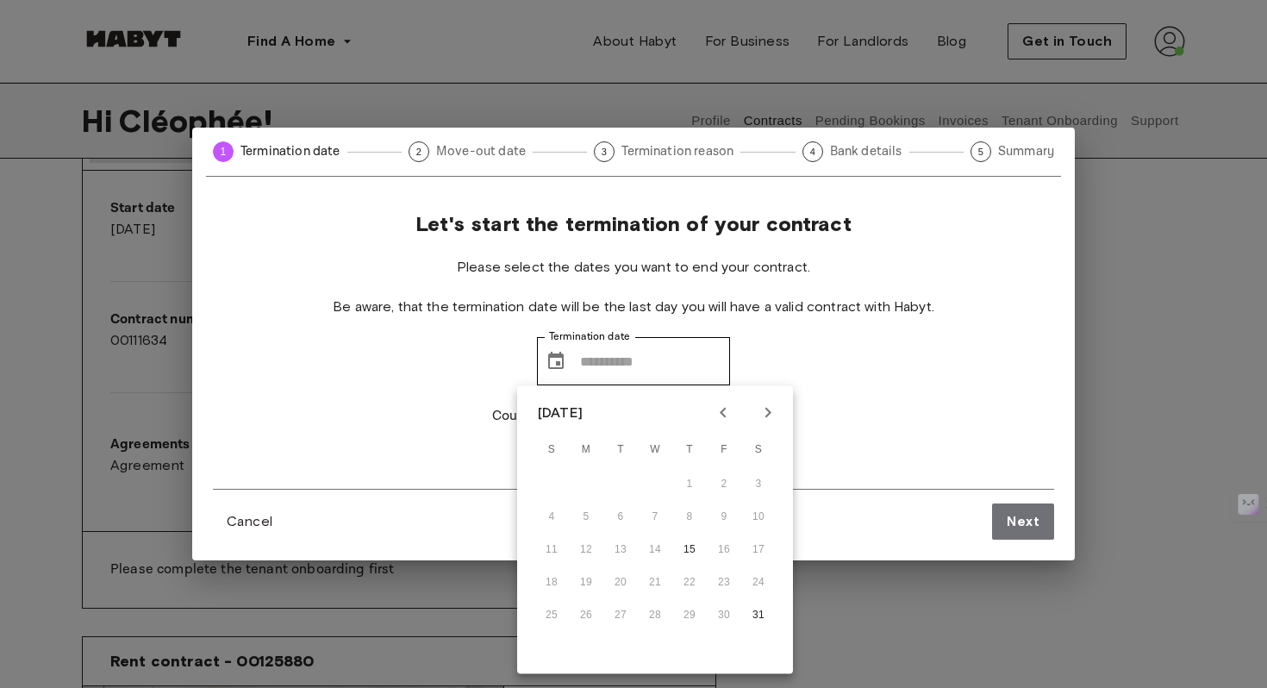
click at [1108, 328] on div "1 Termination date 2 Move-out date 3 Termination reason 4 Bank details 5 Summar…" at bounding box center [633, 344] width 1267 height 688
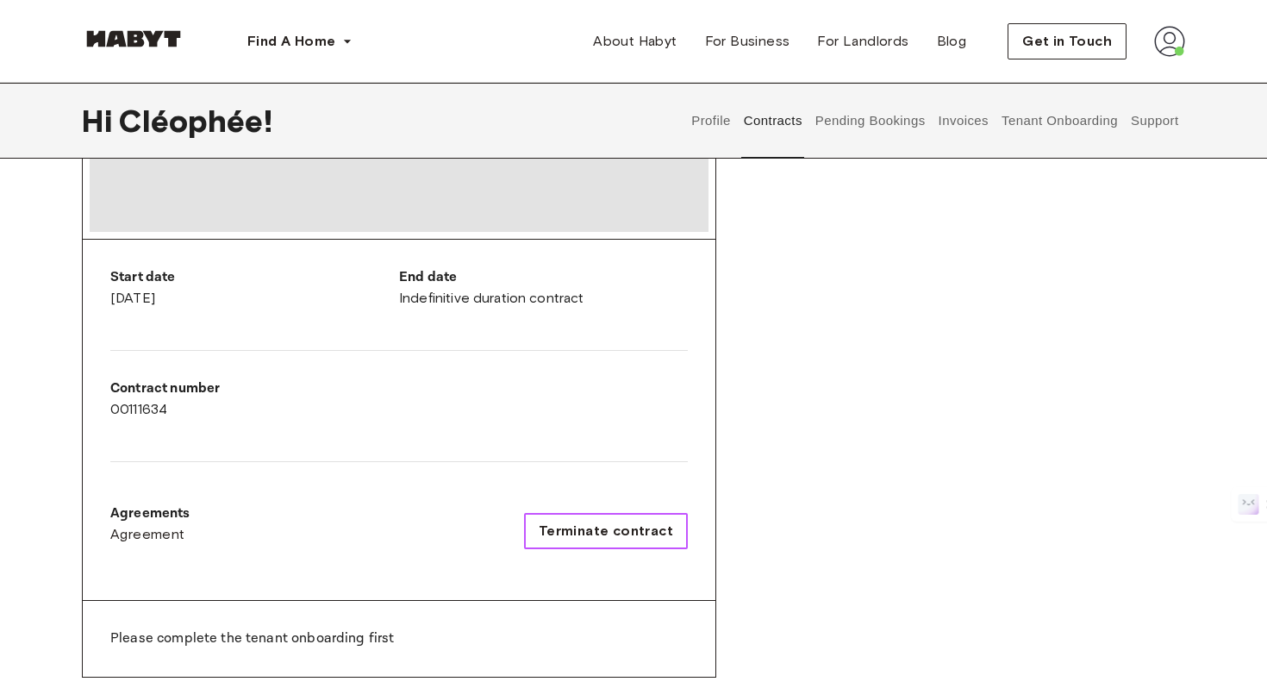
scroll to position [252, 0]
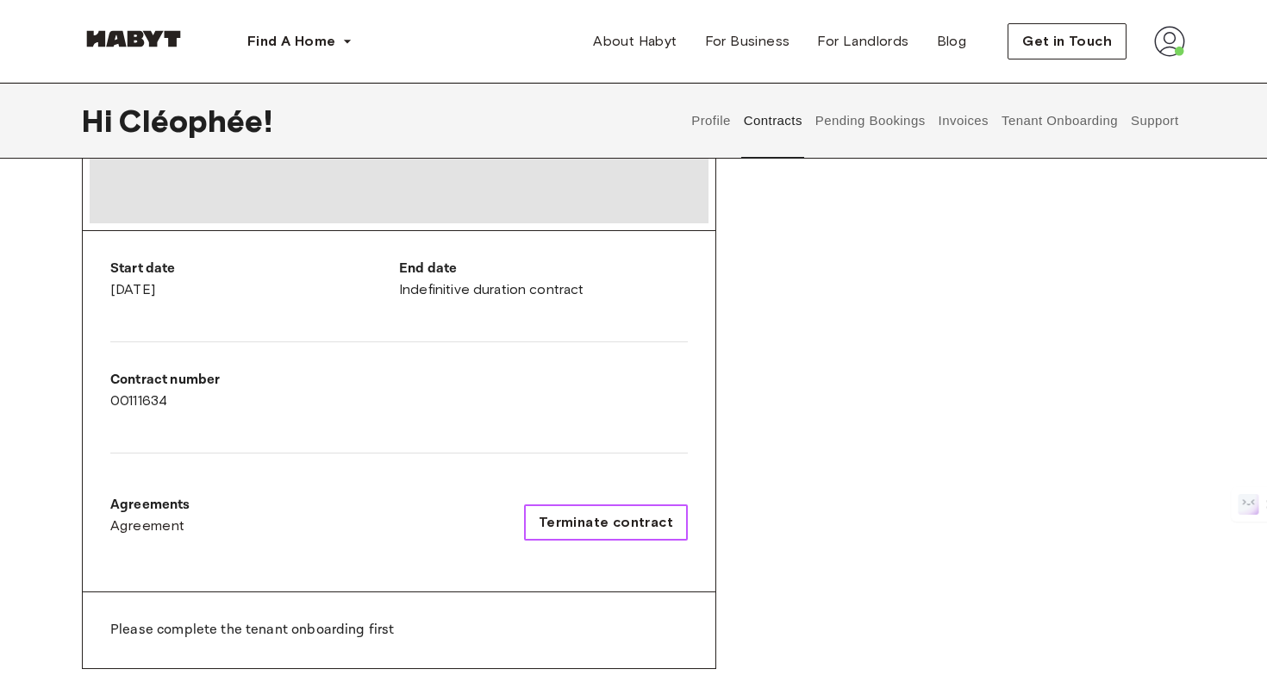
click at [613, 518] on span "Terminate contract" at bounding box center [606, 522] width 134 height 21
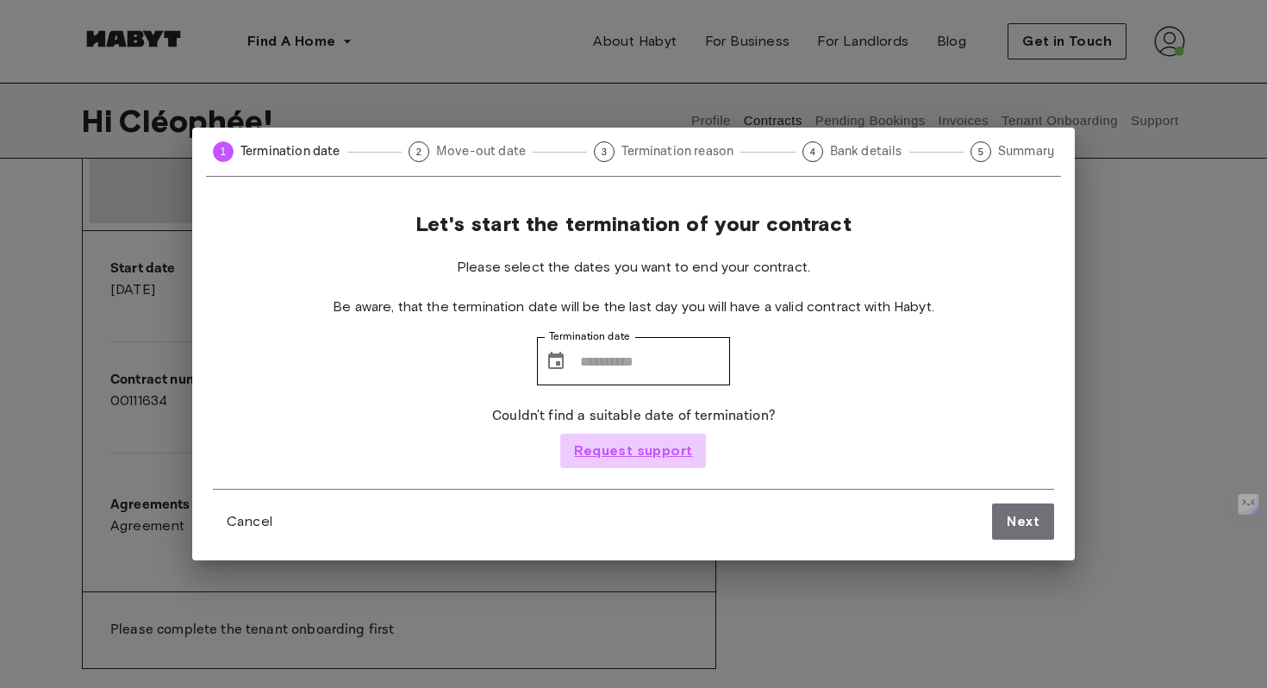
click at [649, 457] on span "Request support" at bounding box center [633, 450] width 118 height 21
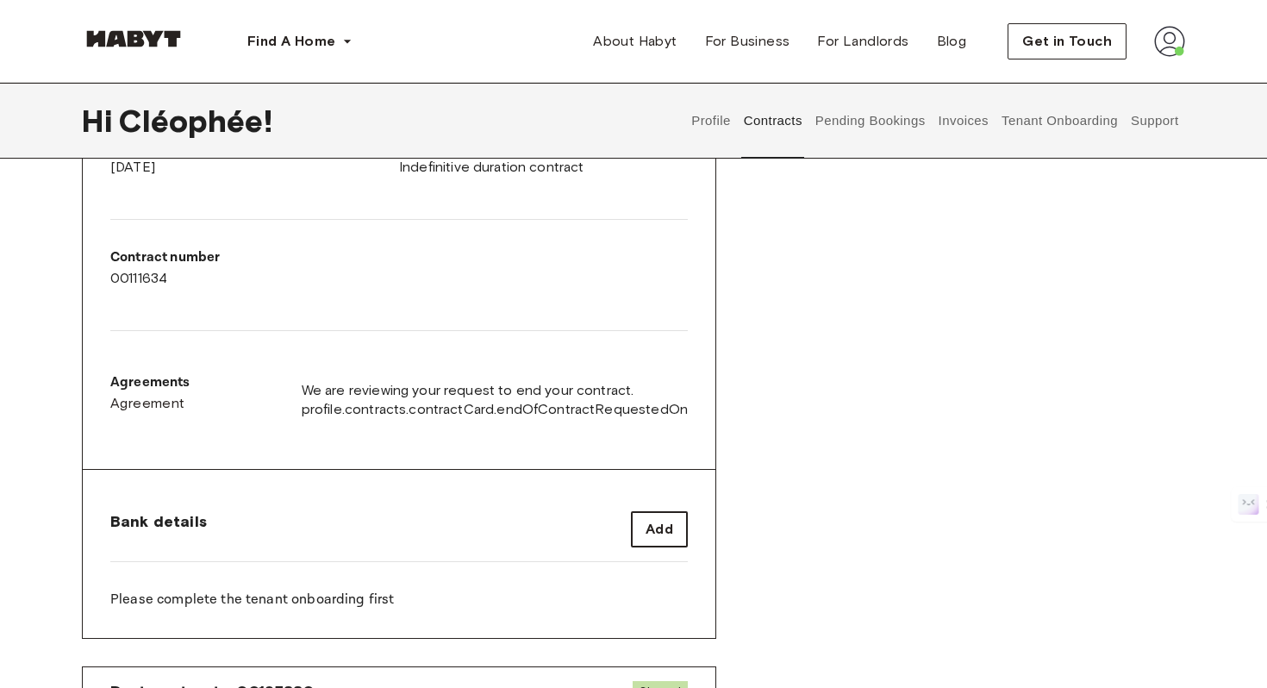
scroll to position [356, 0]
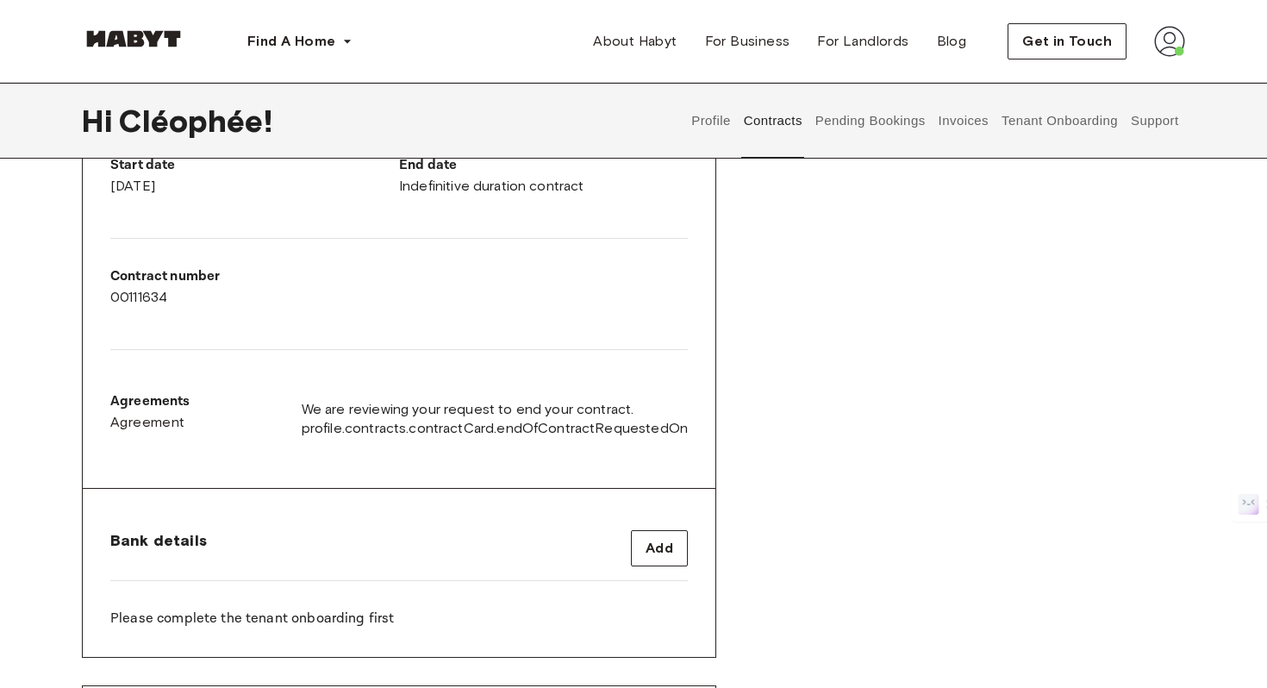
click at [1017, 135] on button "Tenant Onboarding" at bounding box center [1059, 121] width 121 height 76
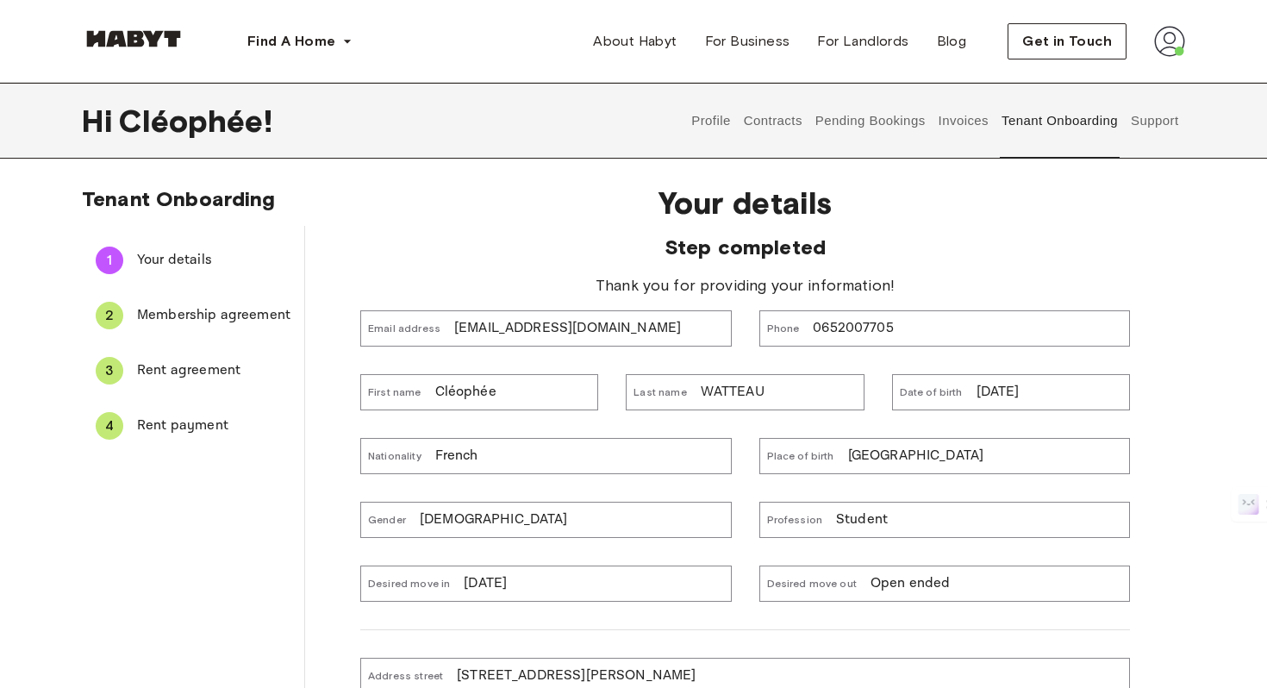
click at [234, 460] on div "1 Your details 2 Membership agreement 3 Rent agreement 4 Rent payment" at bounding box center [193, 608] width 223 height 765
click at [227, 433] on span "Rent payment" at bounding box center [213, 425] width 153 height 21
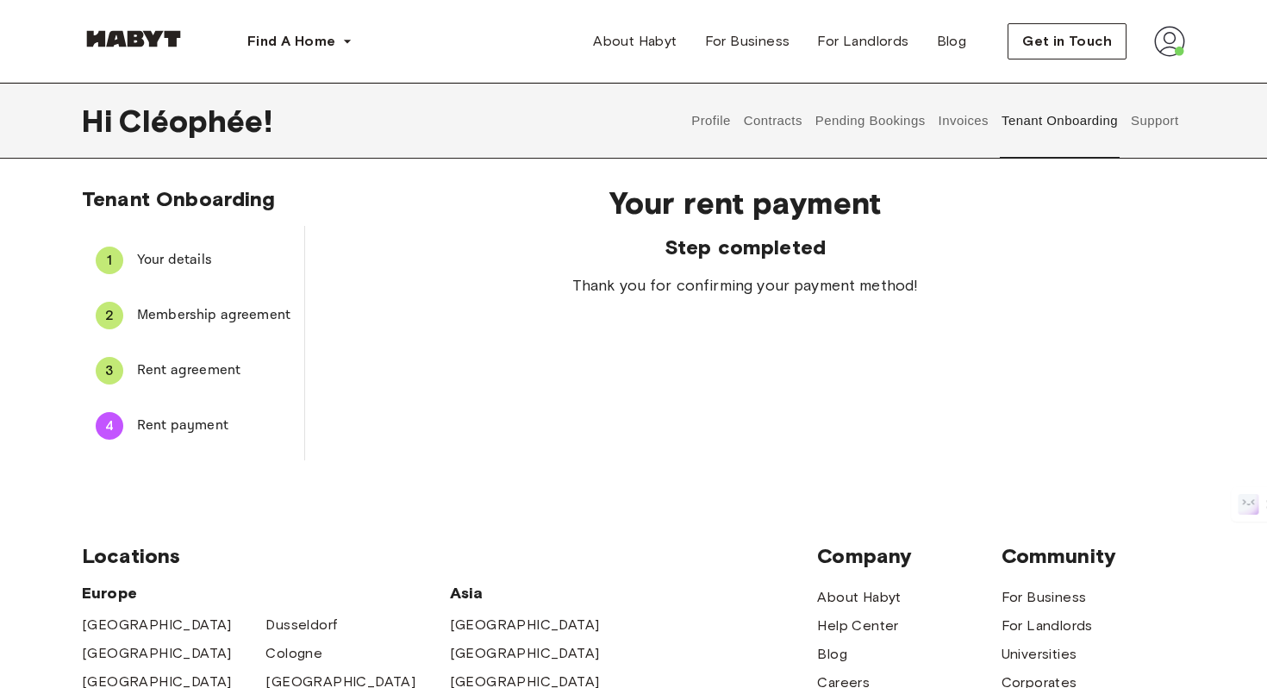
click at [831, 117] on button "Pending Bookings" at bounding box center [870, 121] width 115 height 76
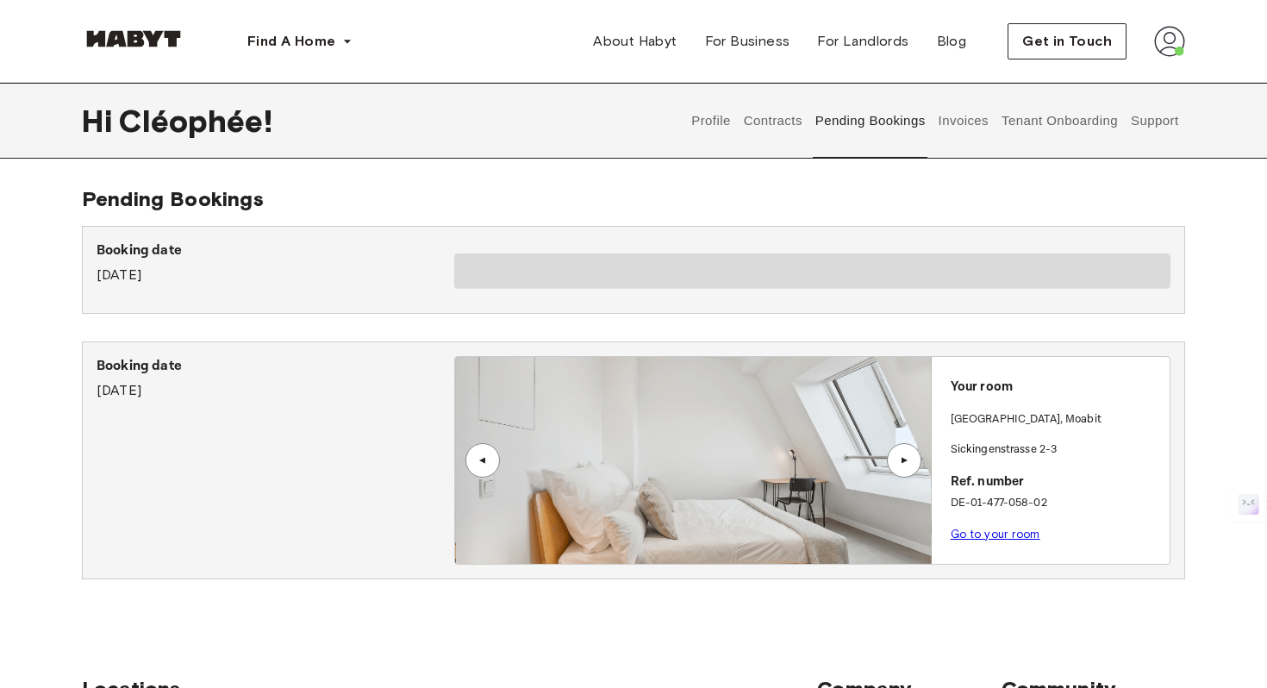
click at [768, 134] on button "Contracts" at bounding box center [772, 121] width 63 height 76
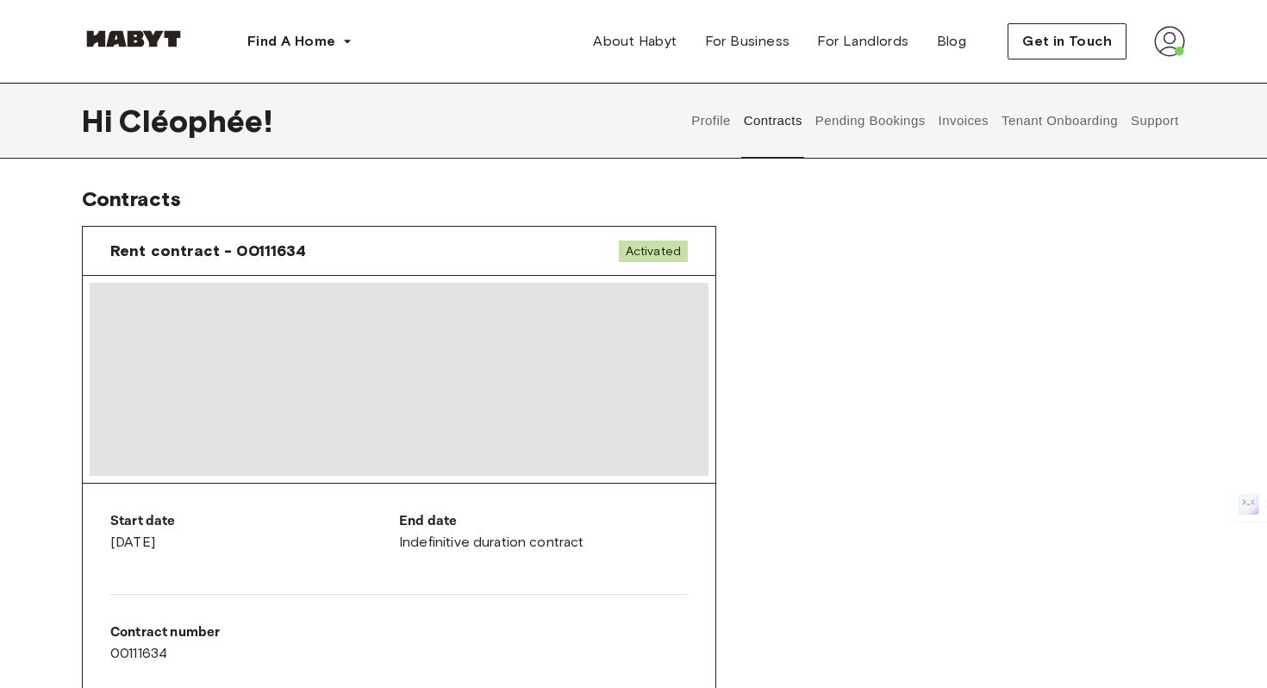
click at [1059, 124] on button "Tenant Onboarding" at bounding box center [1059, 121] width 121 height 76
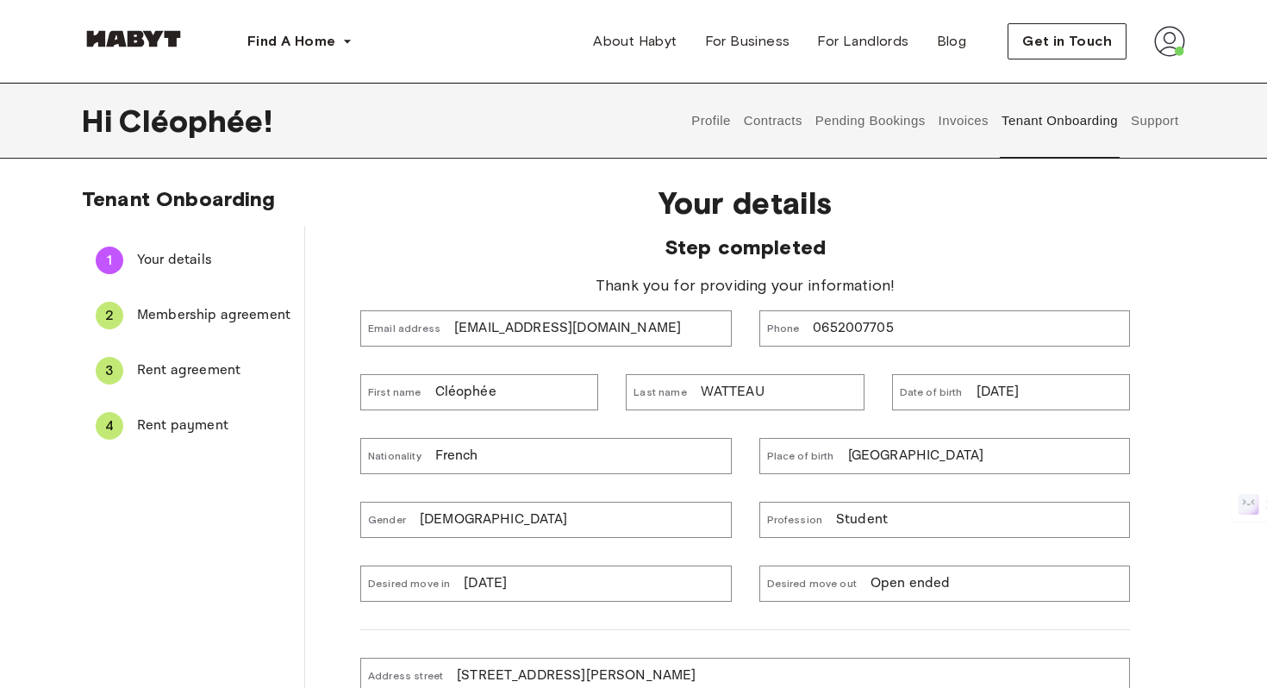
click at [171, 441] on div "4 Rent payment" at bounding box center [193, 425] width 222 height 41
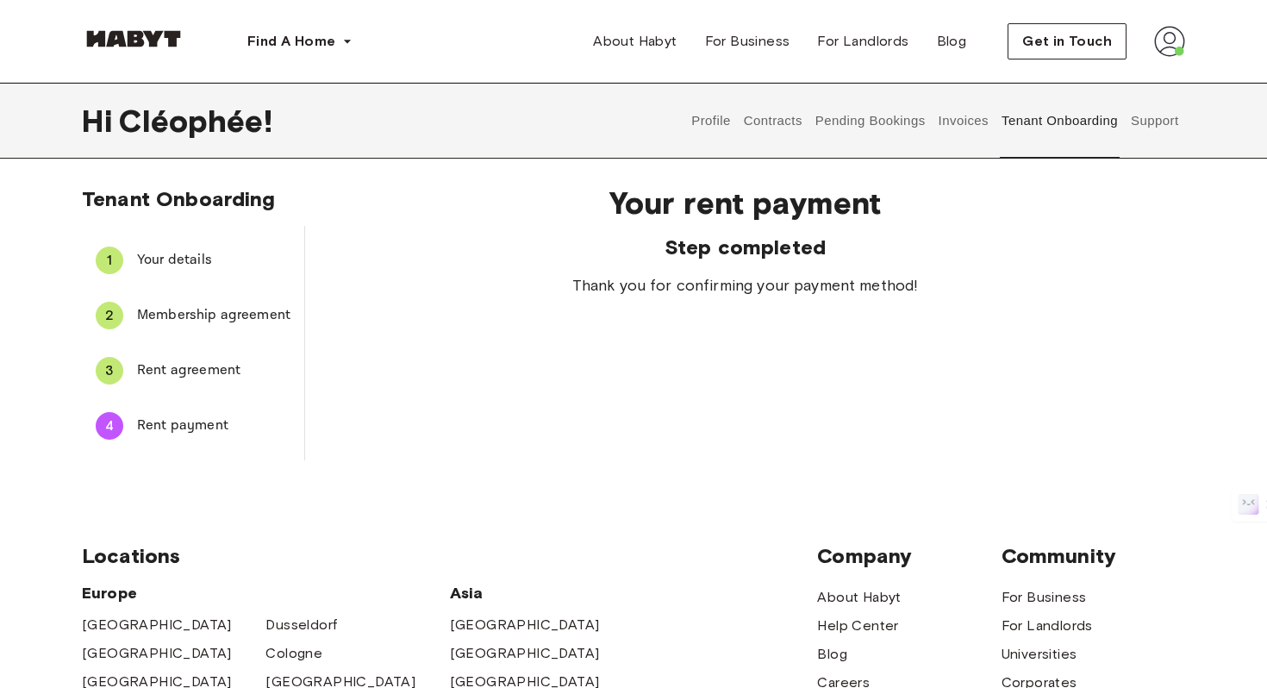
click at [192, 376] on span "Rent agreement" at bounding box center [213, 370] width 153 height 21
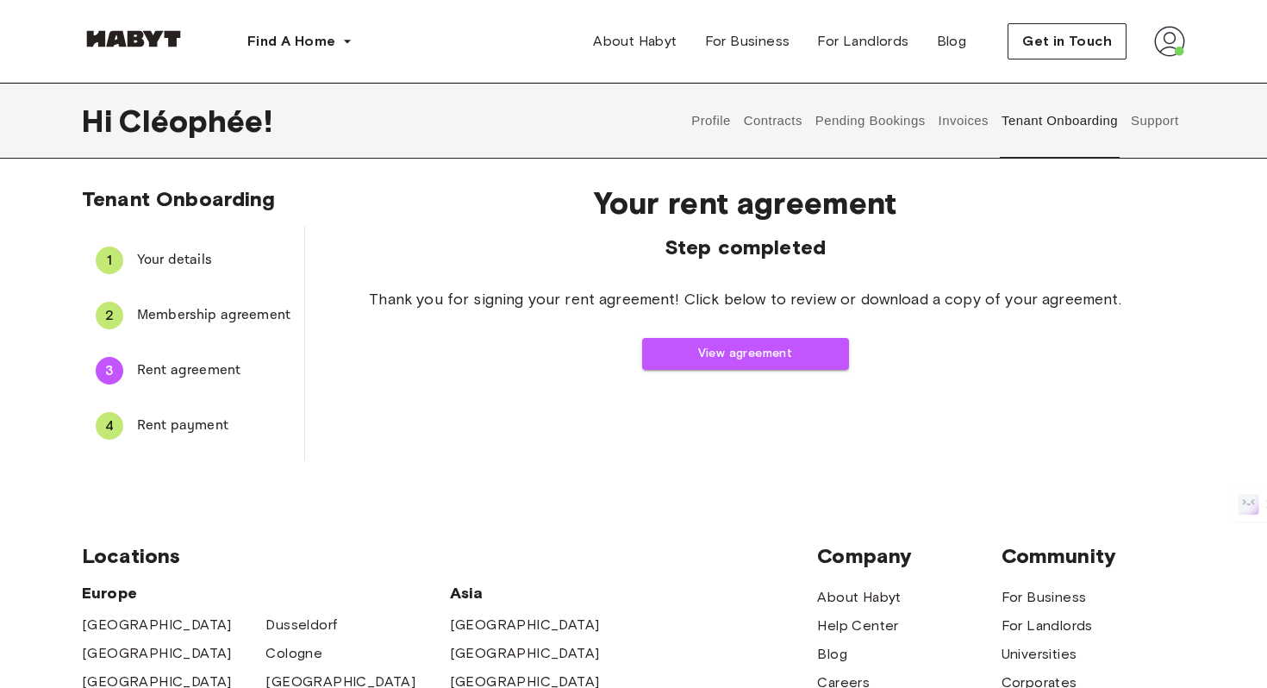
click at [198, 296] on div "2 Membership agreement" at bounding box center [193, 315] width 222 height 41
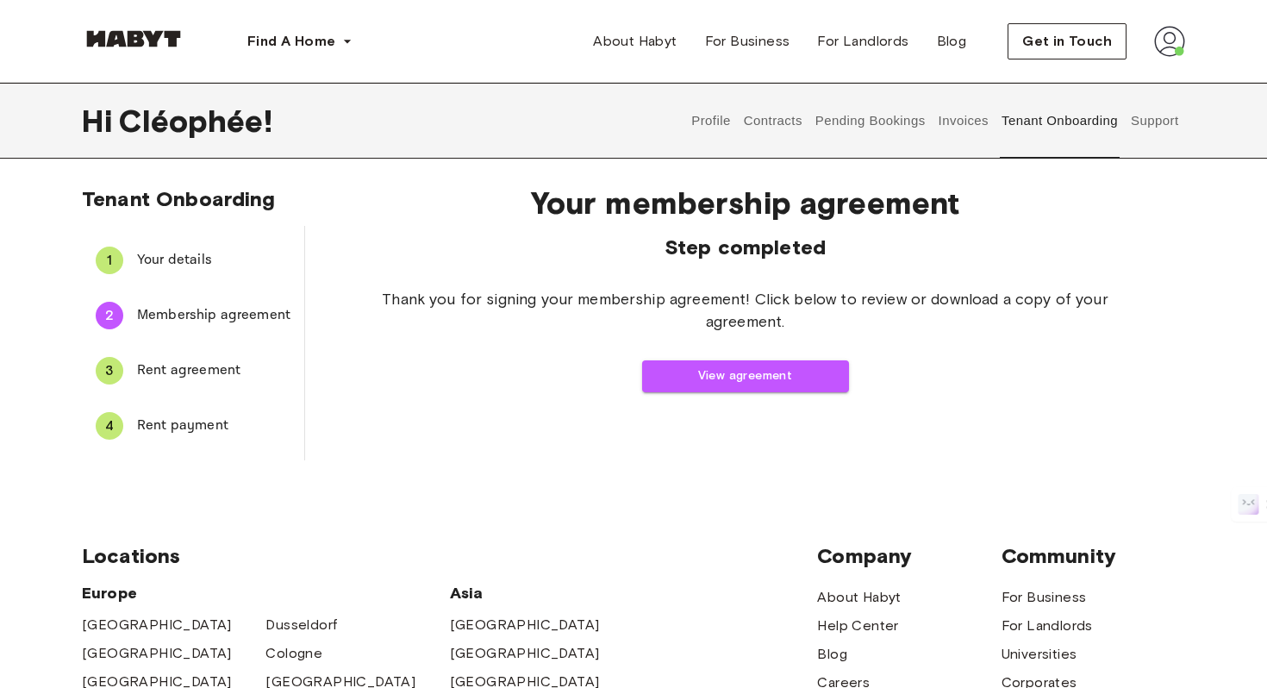
click at [194, 264] on span "Your details" at bounding box center [213, 260] width 153 height 21
